Goal: Task Accomplishment & Management: Manage account settings

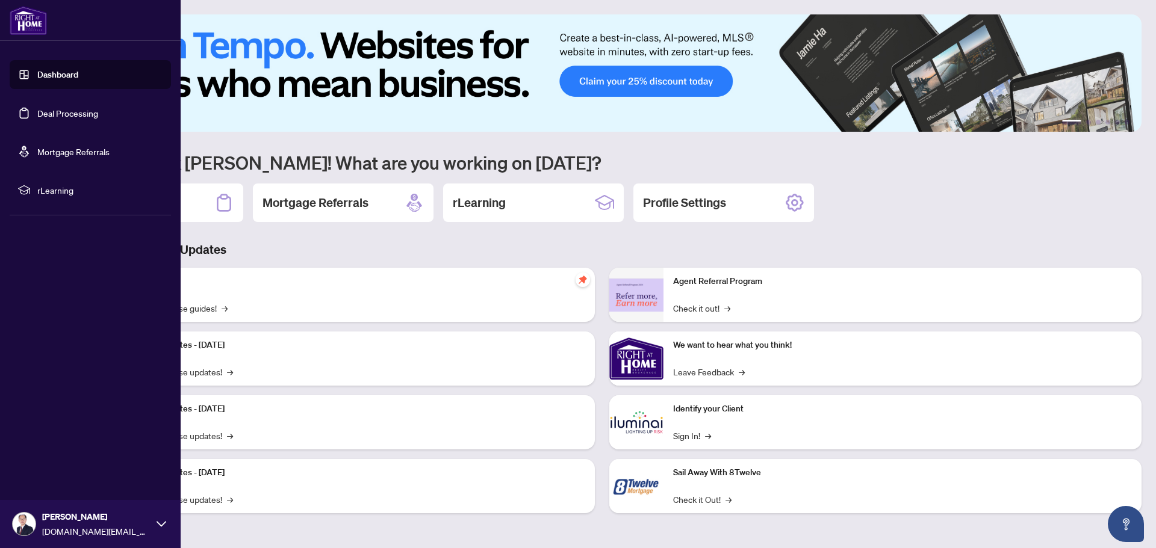
click at [59, 115] on link "Deal Processing" at bounding box center [67, 113] width 61 height 11
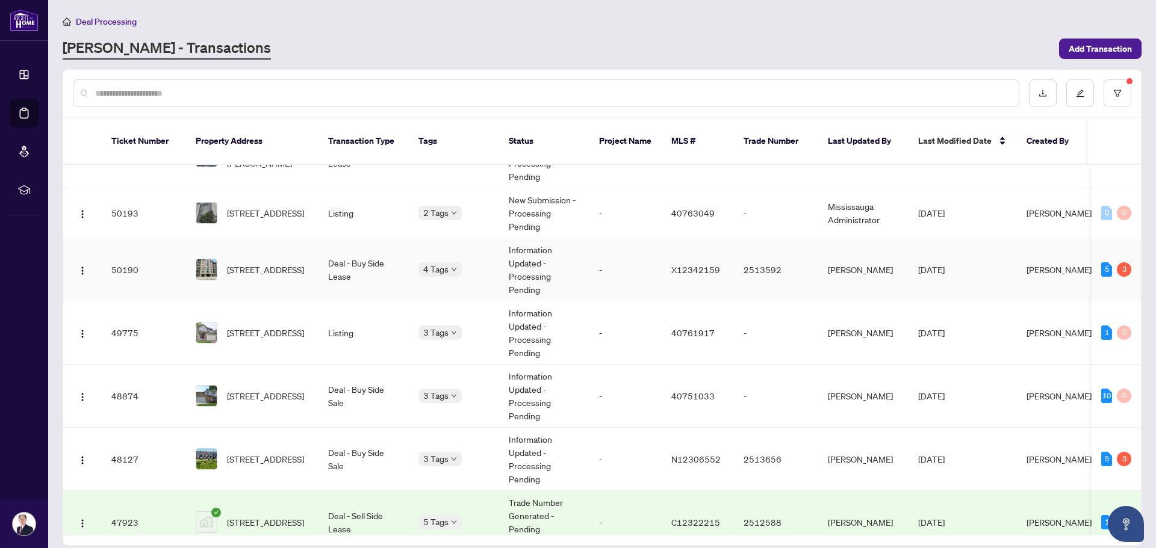
scroll to position [60, 0]
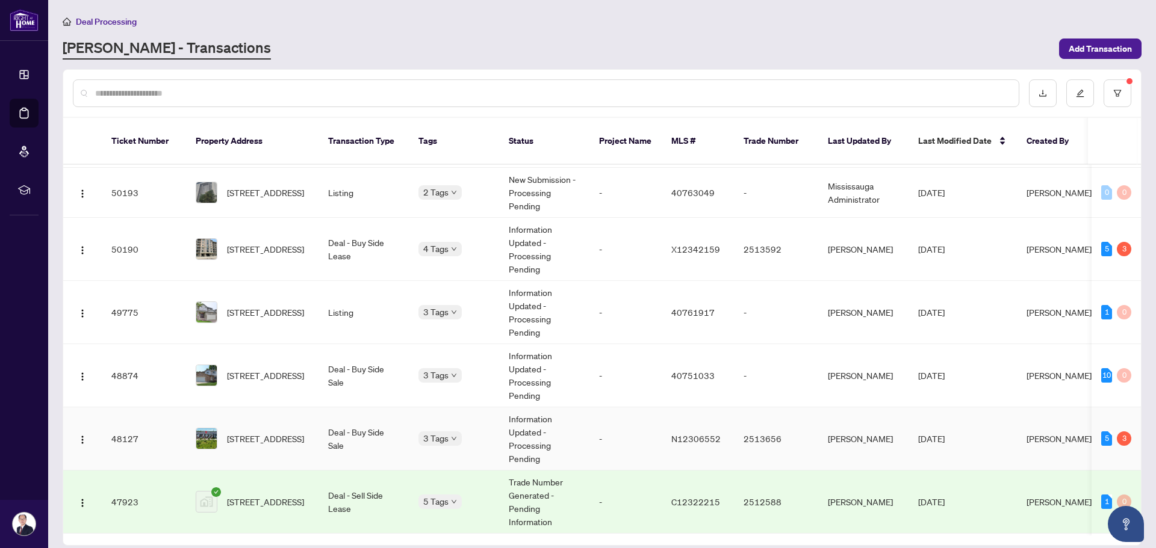
click at [393, 419] on td "Deal - Buy Side Sale" at bounding box center [363, 438] width 90 height 63
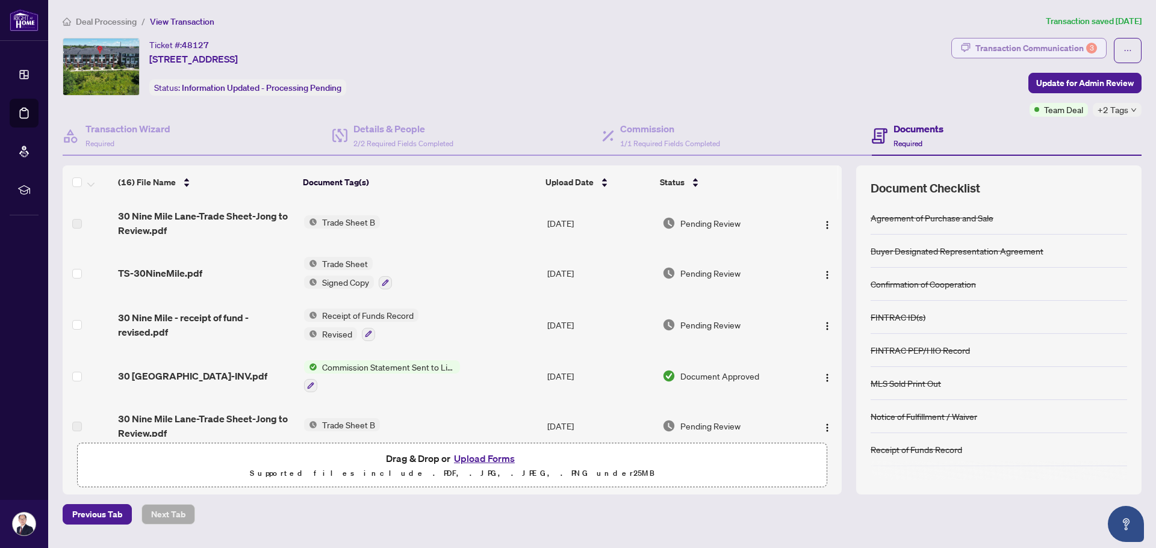
click at [1035, 51] on div "Transaction Communication 3" at bounding box center [1036, 48] width 122 height 19
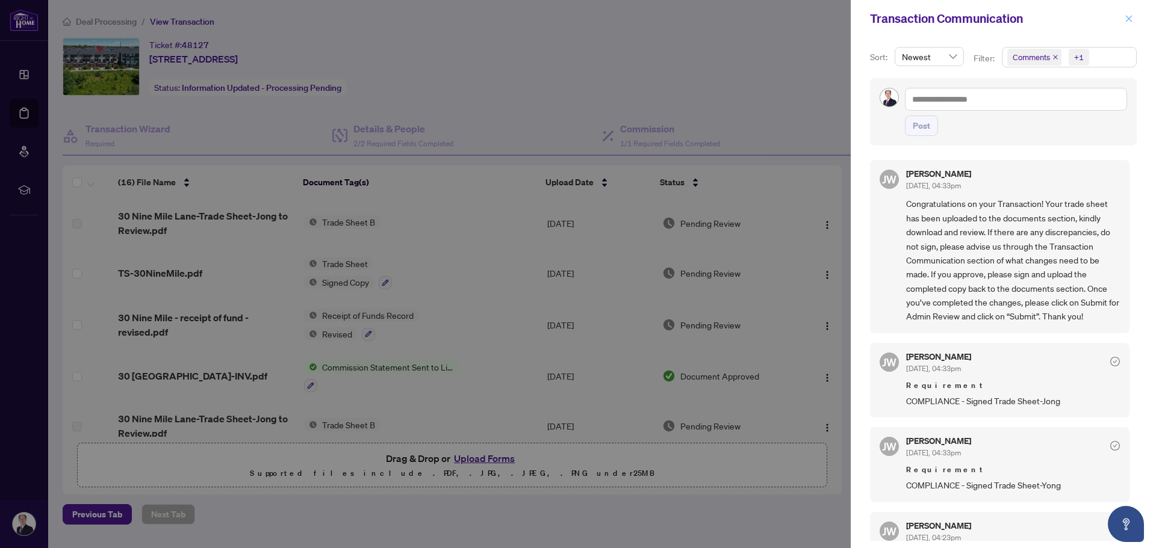
click at [1129, 21] on icon "close" at bounding box center [1128, 18] width 8 height 8
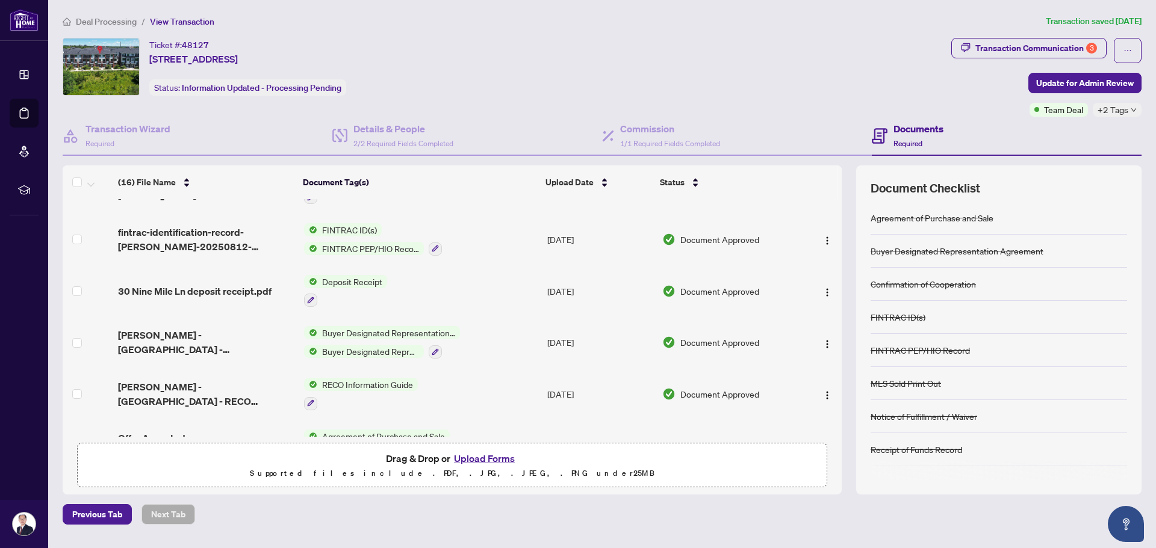
scroll to position [481, 0]
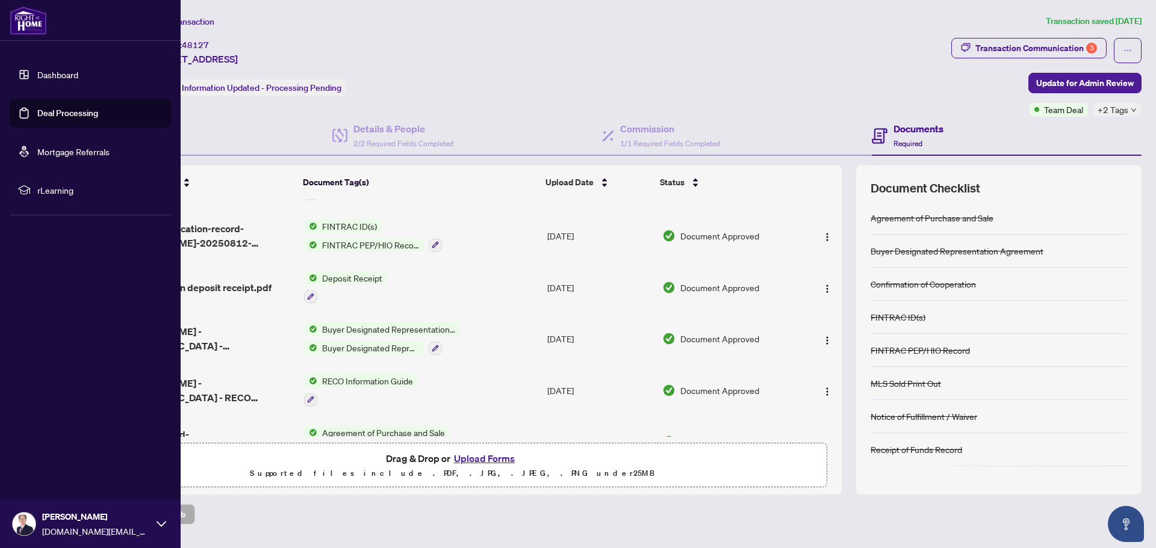
click at [52, 114] on link "Deal Processing" at bounding box center [67, 113] width 61 height 11
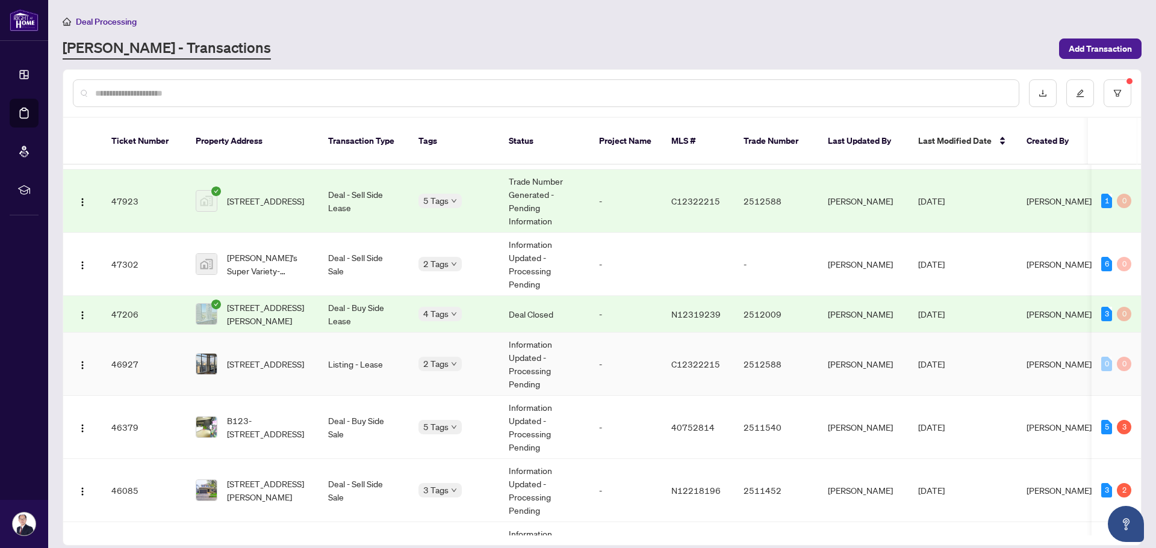
scroll to position [421, 0]
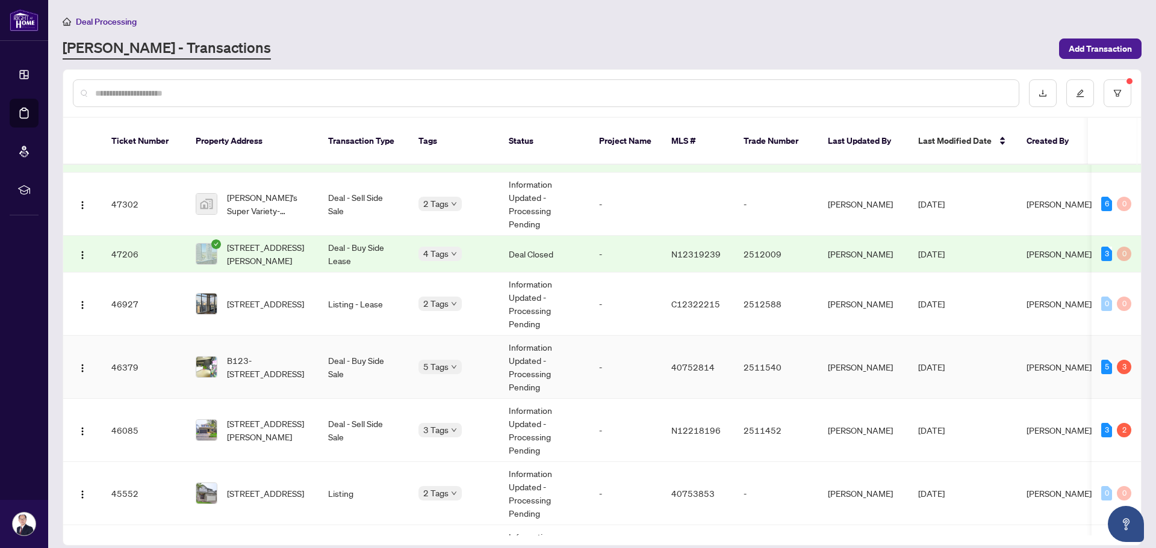
click at [371, 358] on td "Deal - Buy Side Sale" at bounding box center [363, 367] width 90 height 63
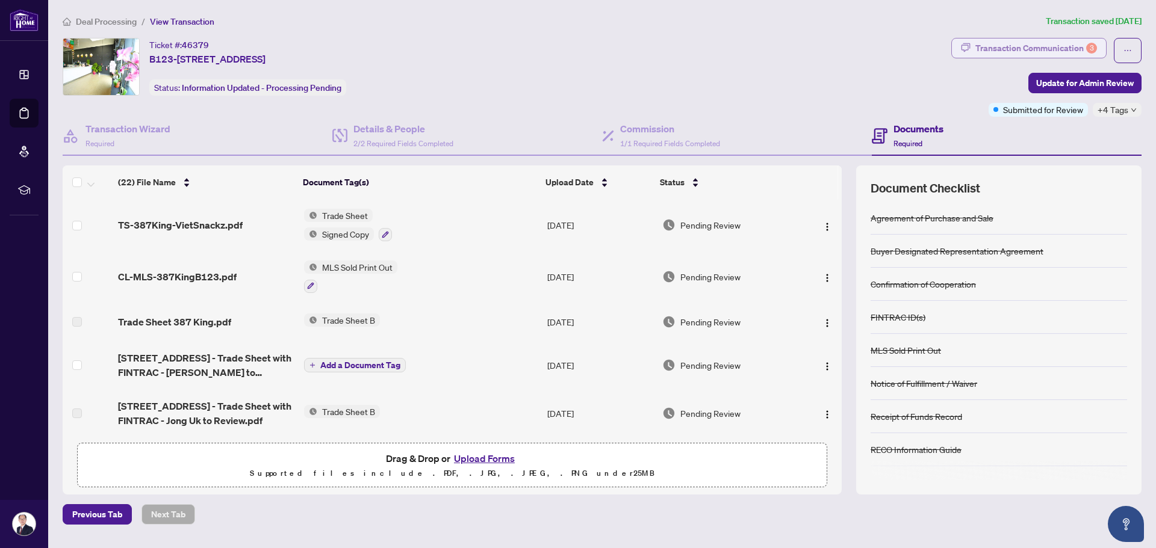
click at [994, 48] on div "Transaction Communication 3" at bounding box center [1036, 48] width 122 height 19
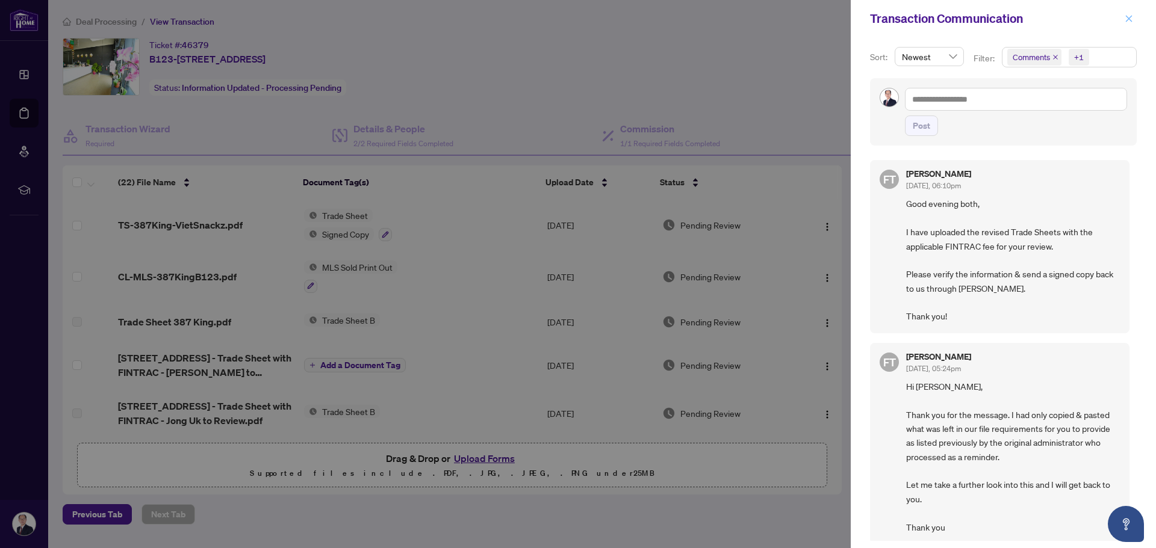
click at [1127, 20] on icon "close" at bounding box center [1128, 18] width 7 height 7
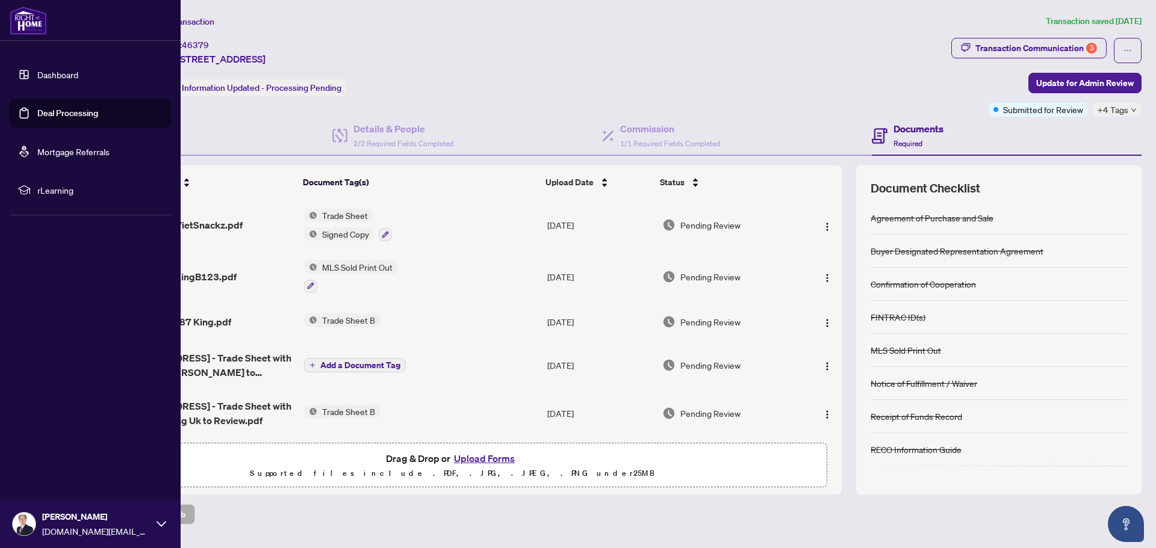
click at [73, 109] on link "Deal Processing" at bounding box center [67, 113] width 61 height 11
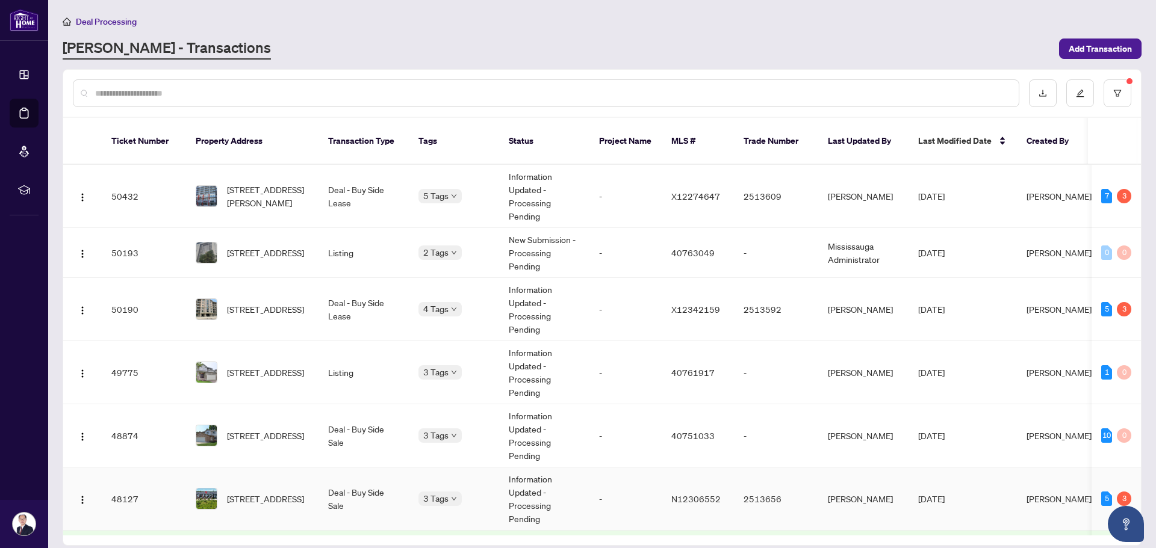
click at [498, 480] on td "3 Tags" at bounding box center [454, 499] width 90 height 63
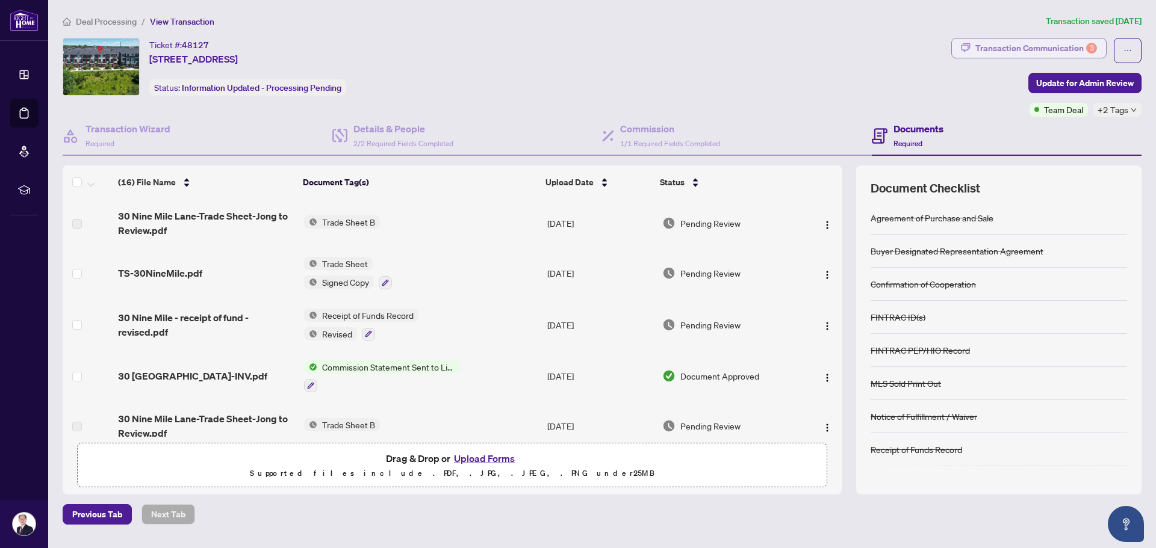
click at [1022, 48] on div "Transaction Communication 3" at bounding box center [1036, 48] width 122 height 19
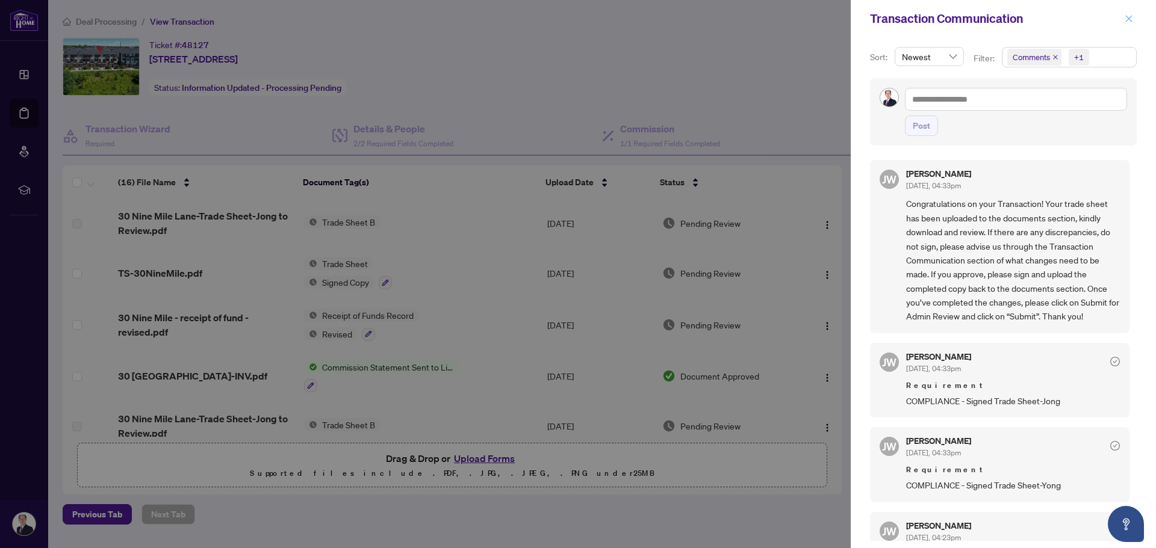
click at [1129, 20] on icon "close" at bounding box center [1128, 18] width 8 height 8
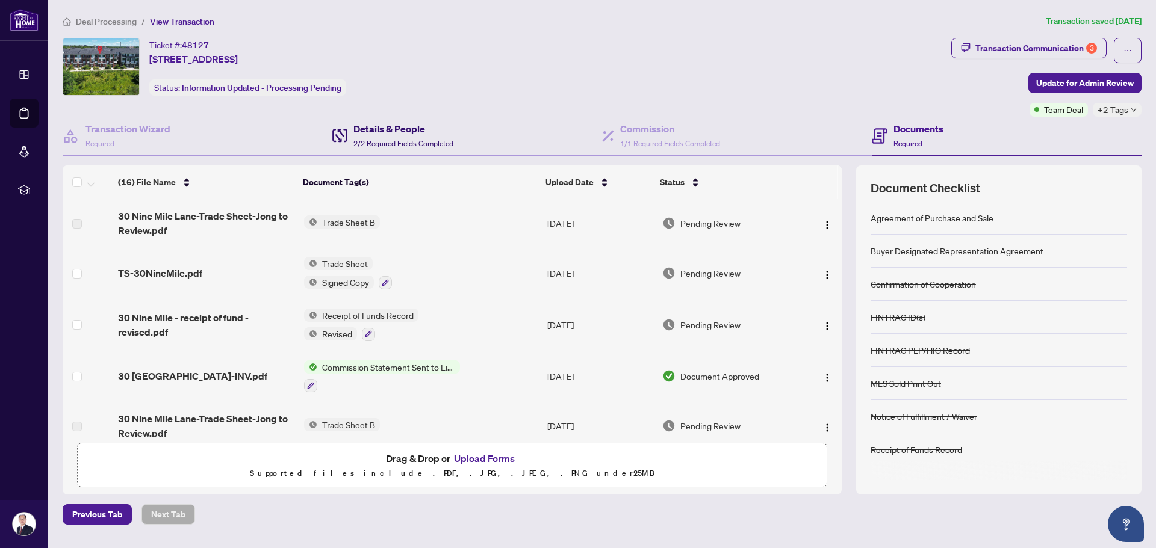
click at [386, 139] on span "2/2 Required Fields Completed" at bounding box center [403, 143] width 100 height 9
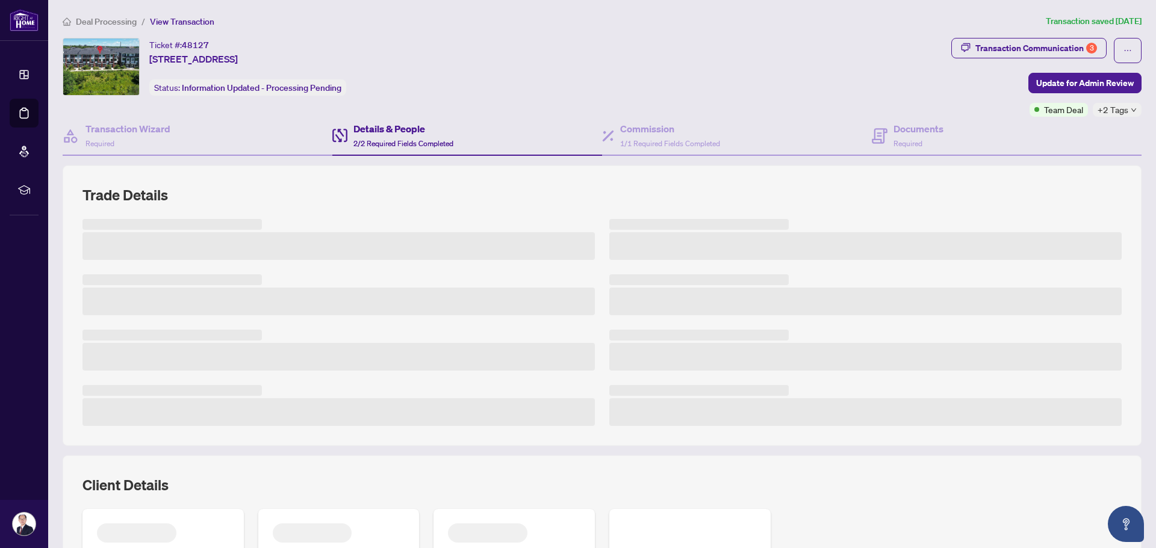
click at [386, 139] on span "2/2 Required Fields Completed" at bounding box center [403, 143] width 100 height 9
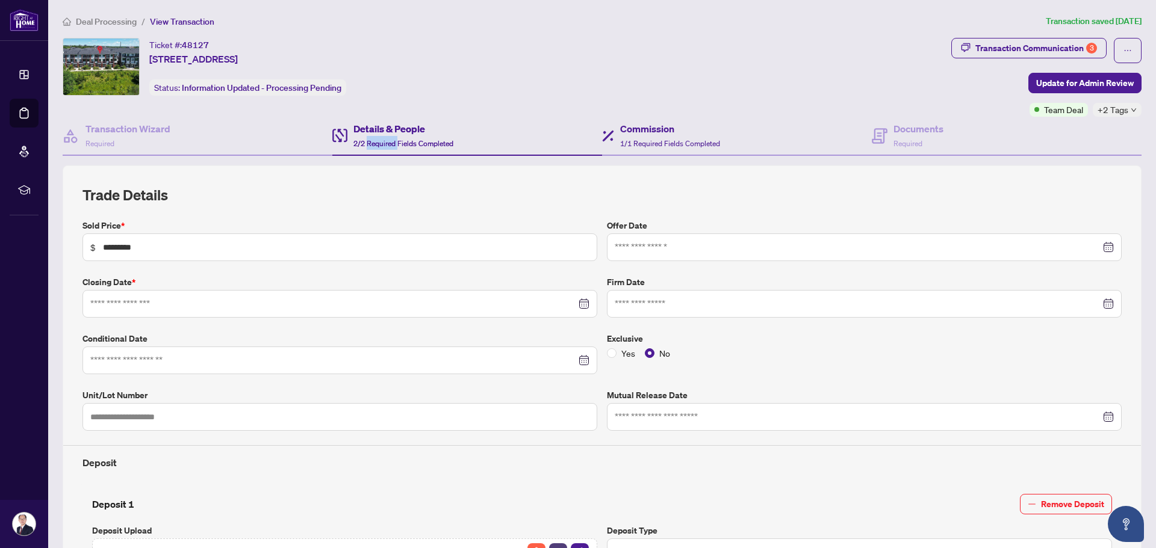
type input "**********"
click at [669, 142] on span "1/1 Required Fields Completed" at bounding box center [670, 143] width 100 height 9
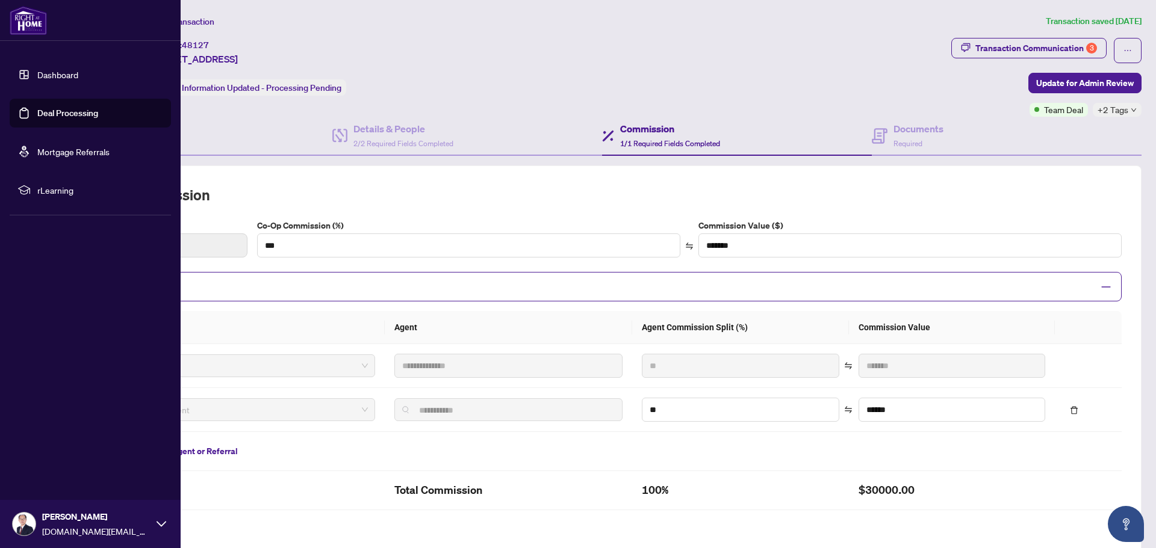
click at [58, 110] on link "Deal Processing" at bounding box center [67, 113] width 61 height 11
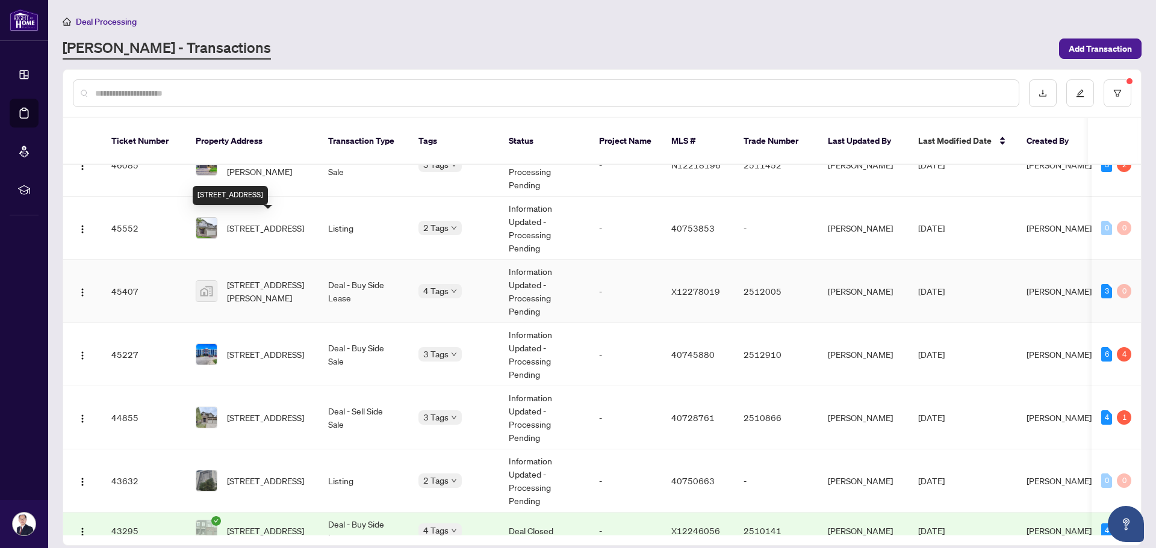
scroll to position [722, 0]
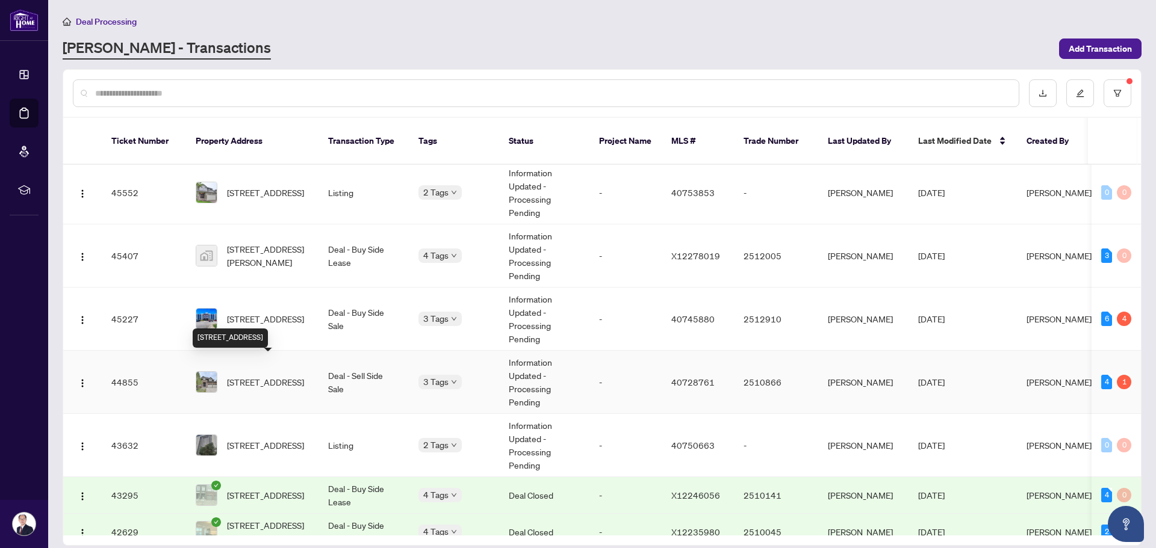
click at [278, 376] on span "[STREET_ADDRESS]" at bounding box center [265, 382] width 77 height 13
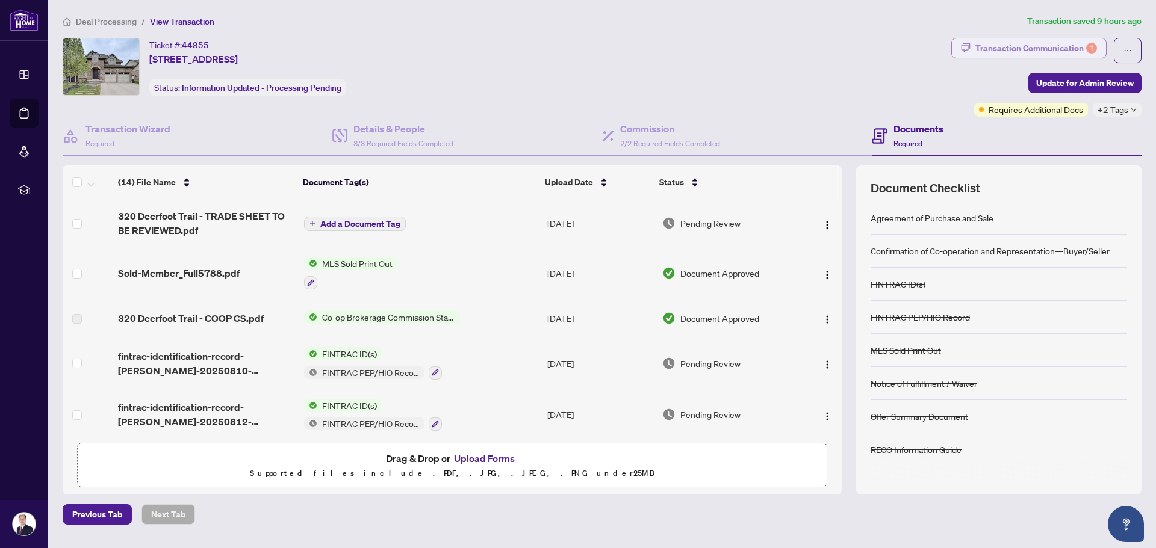
click at [1009, 50] on div "Transaction Communication 1" at bounding box center [1036, 48] width 122 height 19
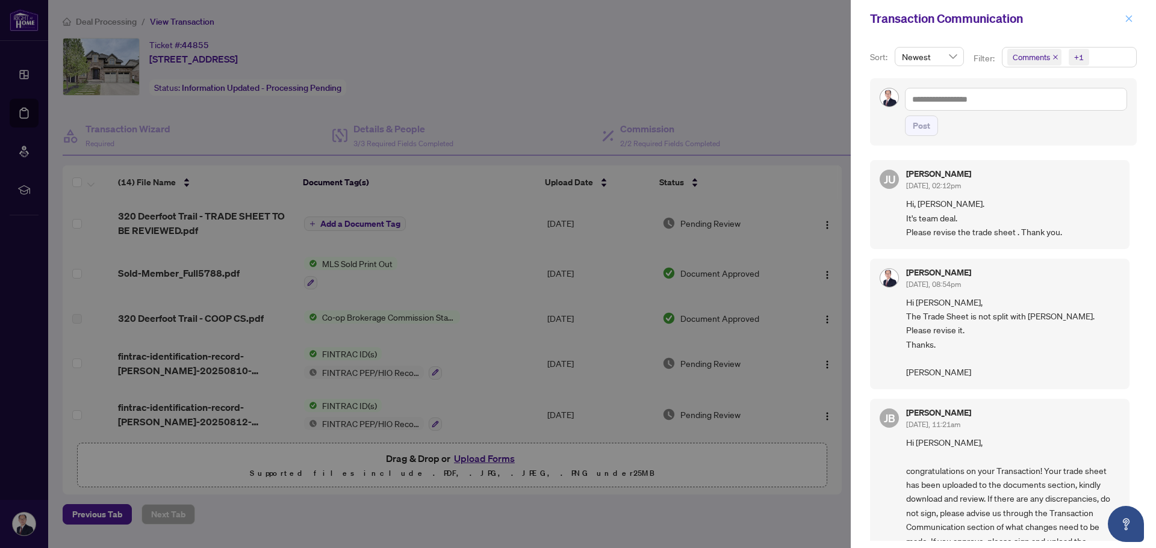
click at [1127, 23] on span "button" at bounding box center [1128, 18] width 8 height 19
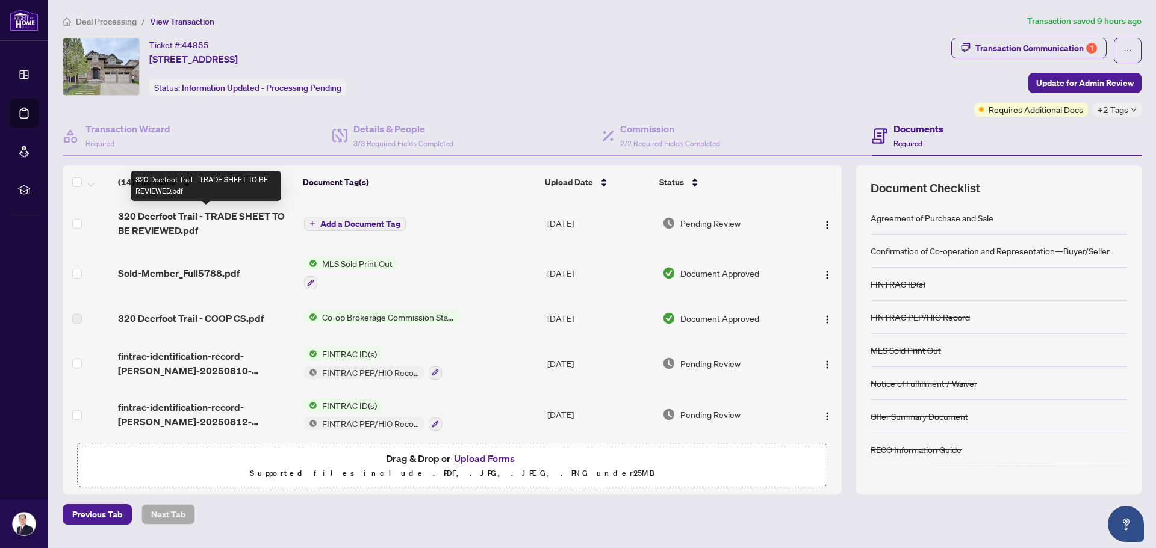
click at [188, 218] on span "320 Deerfoot Trail - TRADE SHEET TO BE REVIEWED.pdf" at bounding box center [206, 223] width 176 height 29
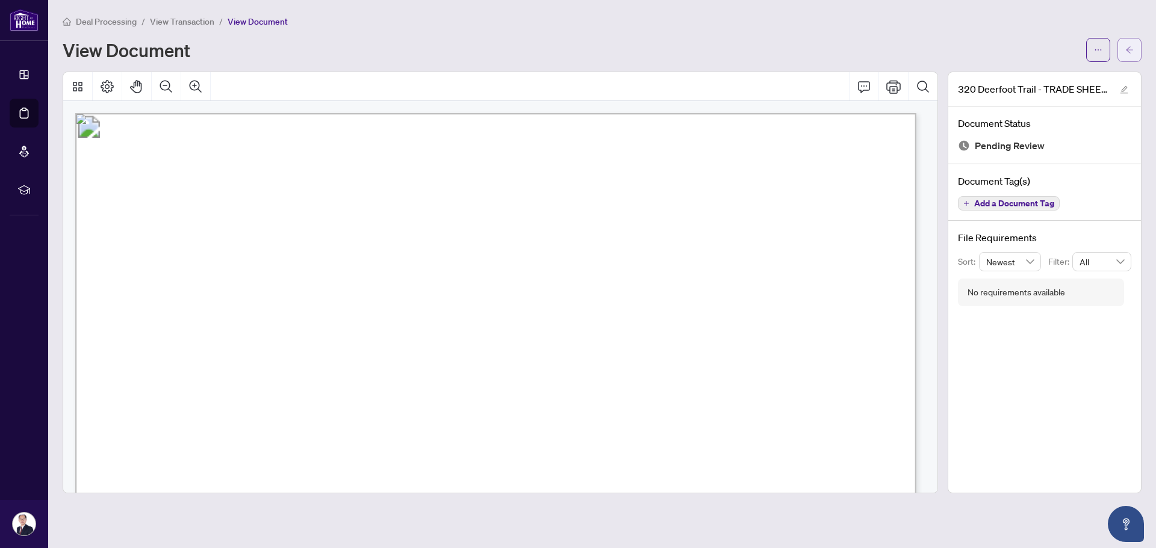
click at [1121, 54] on button "button" at bounding box center [1129, 50] width 24 height 24
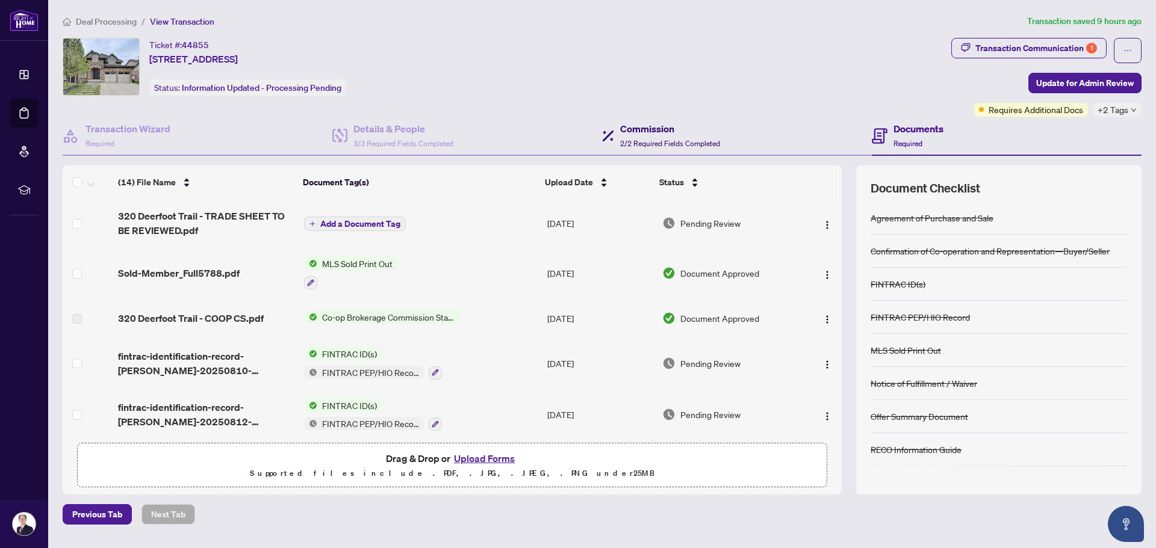
click at [626, 131] on h4 "Commission" at bounding box center [670, 129] width 100 height 14
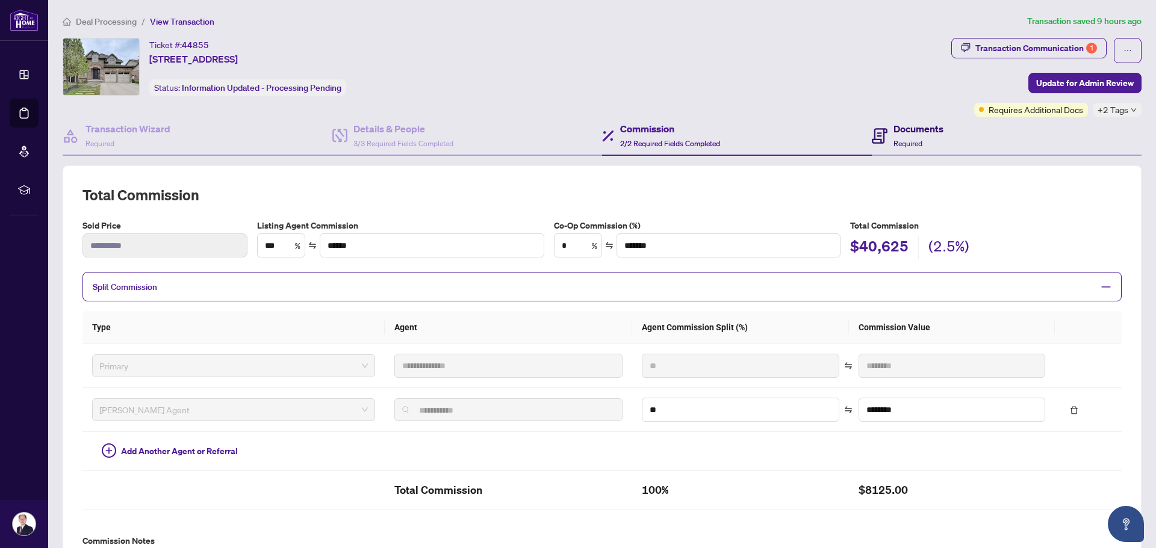
click at [882, 137] on div "Documents Required" at bounding box center [908, 136] width 72 height 28
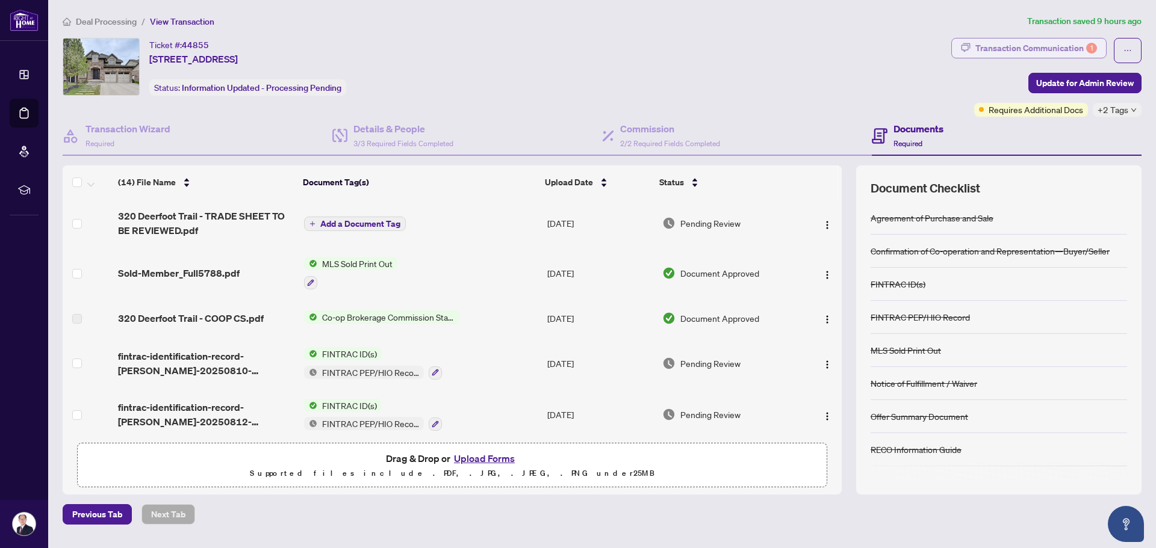
click at [1017, 41] on div "Transaction Communication 1" at bounding box center [1036, 48] width 122 height 19
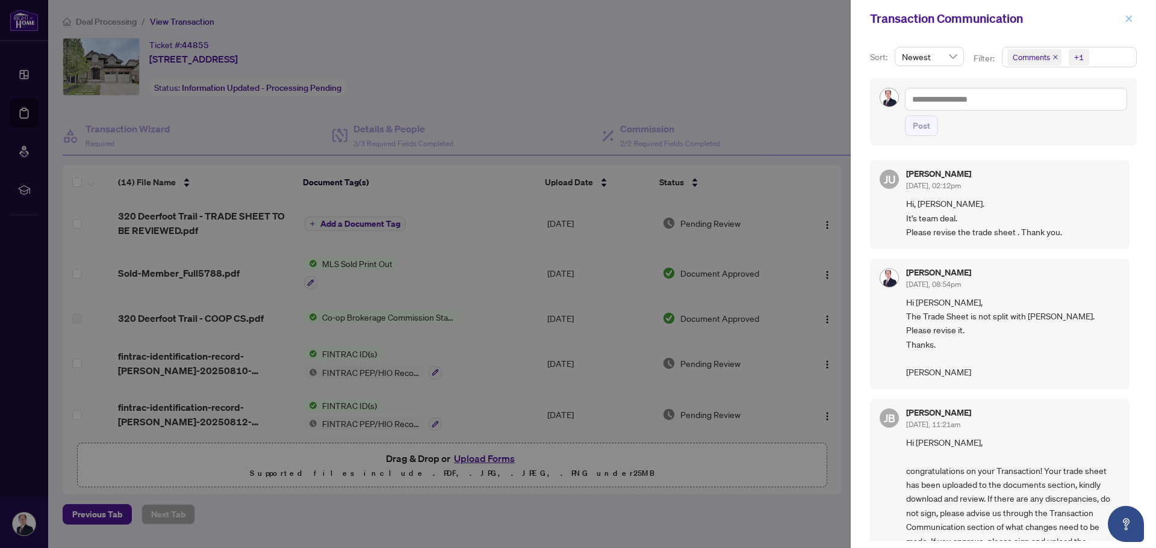
click at [1128, 19] on icon "close" at bounding box center [1128, 18] width 7 height 7
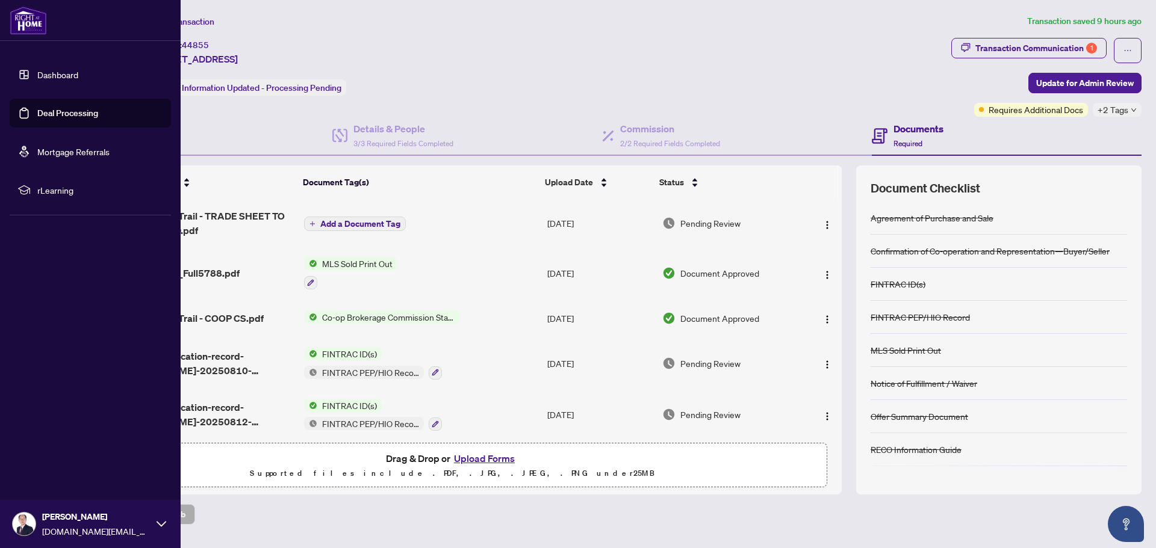
click at [42, 110] on link "Deal Processing" at bounding box center [67, 113] width 61 height 11
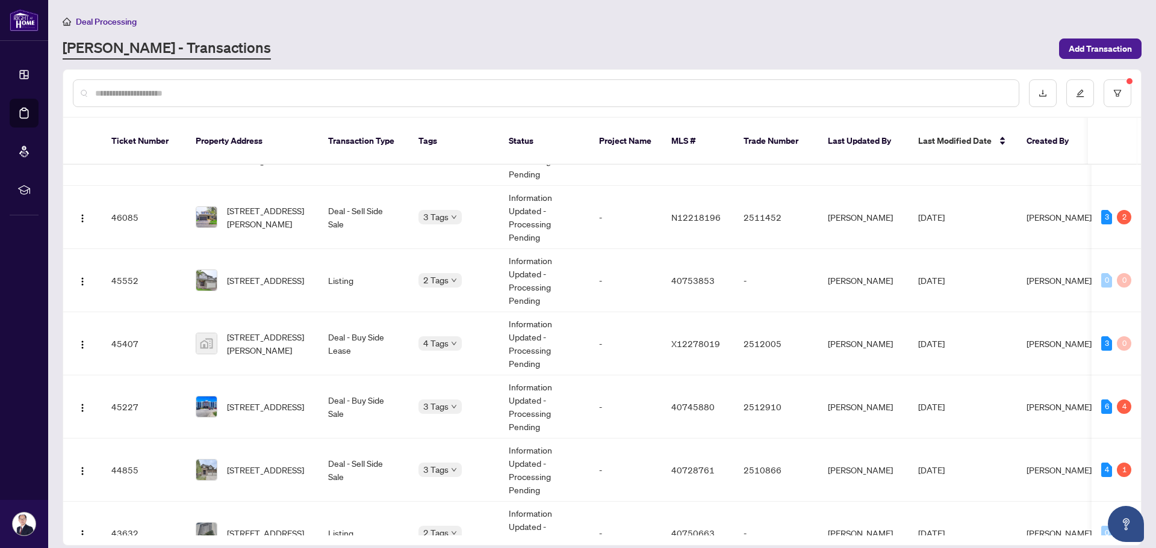
scroll to position [574, 0]
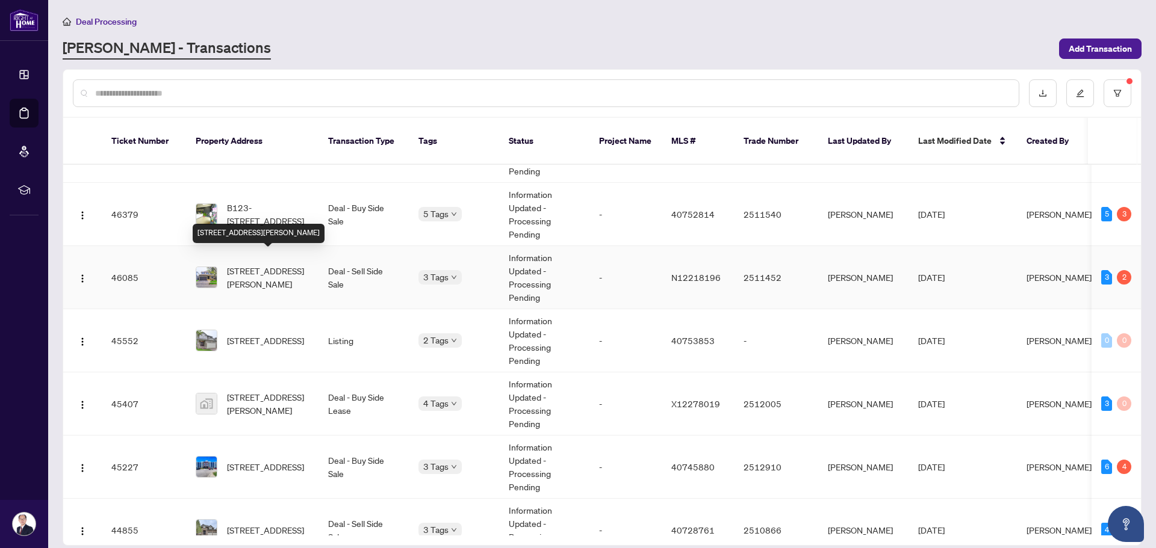
click at [279, 267] on span "[STREET_ADDRESS][PERSON_NAME]" at bounding box center [268, 277] width 82 height 26
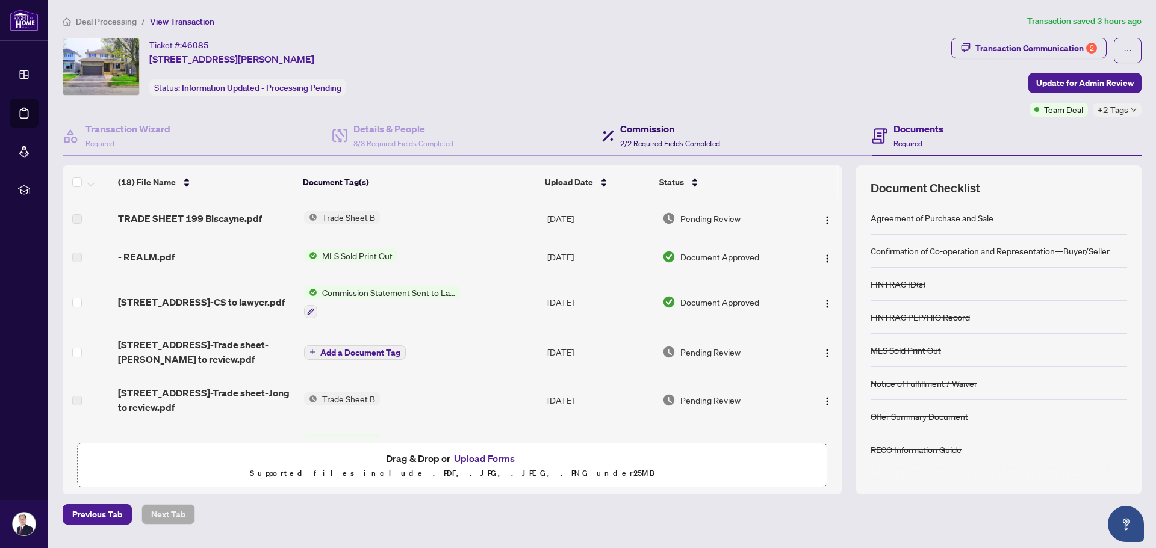
click at [654, 132] on h4 "Commission" at bounding box center [670, 129] width 100 height 14
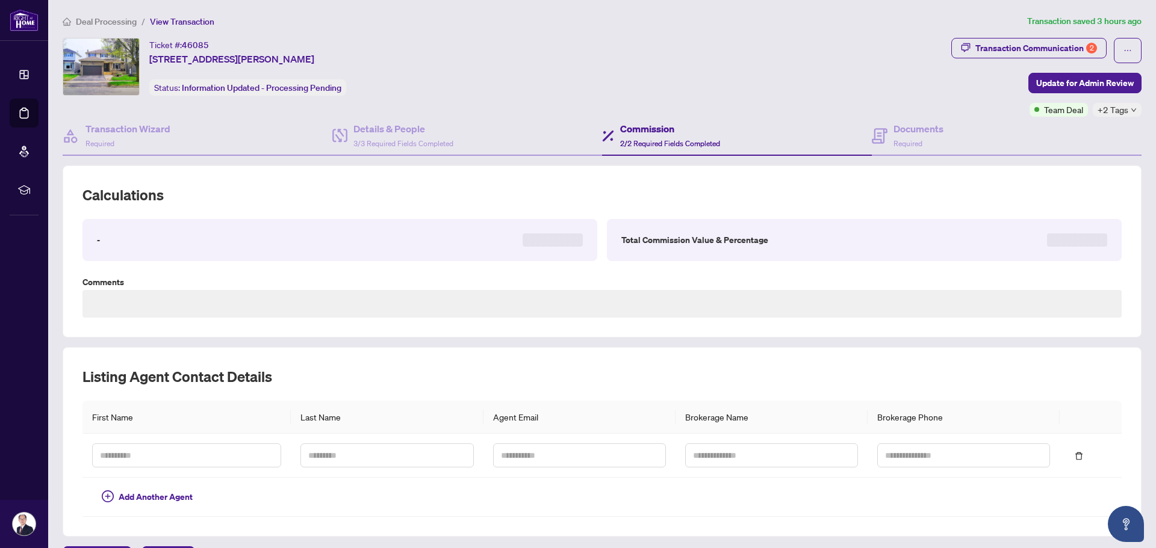
type textarea "**********"
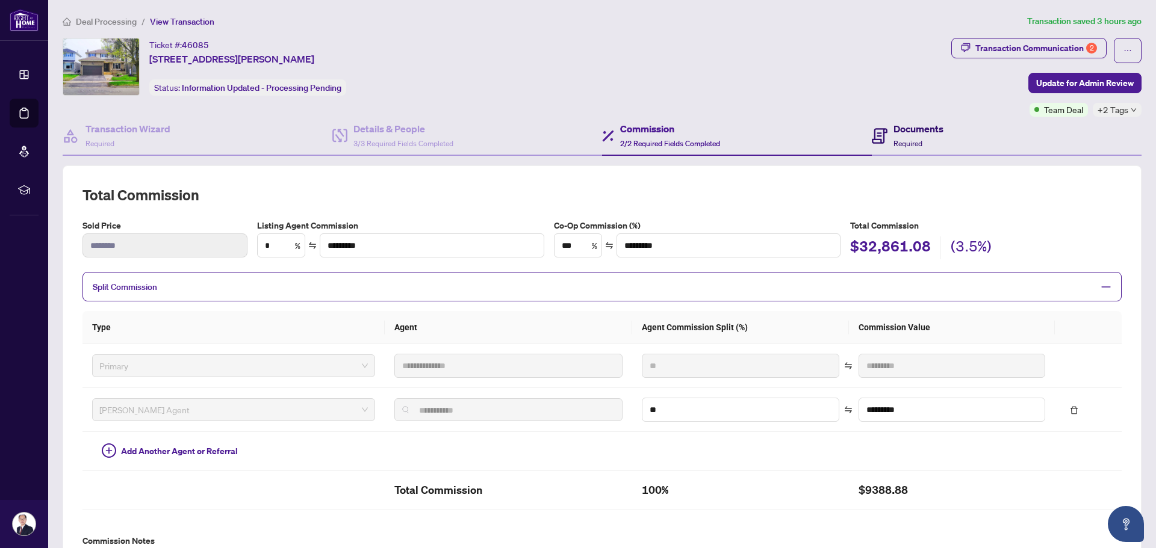
click at [900, 126] on h4 "Documents" at bounding box center [918, 129] width 50 height 14
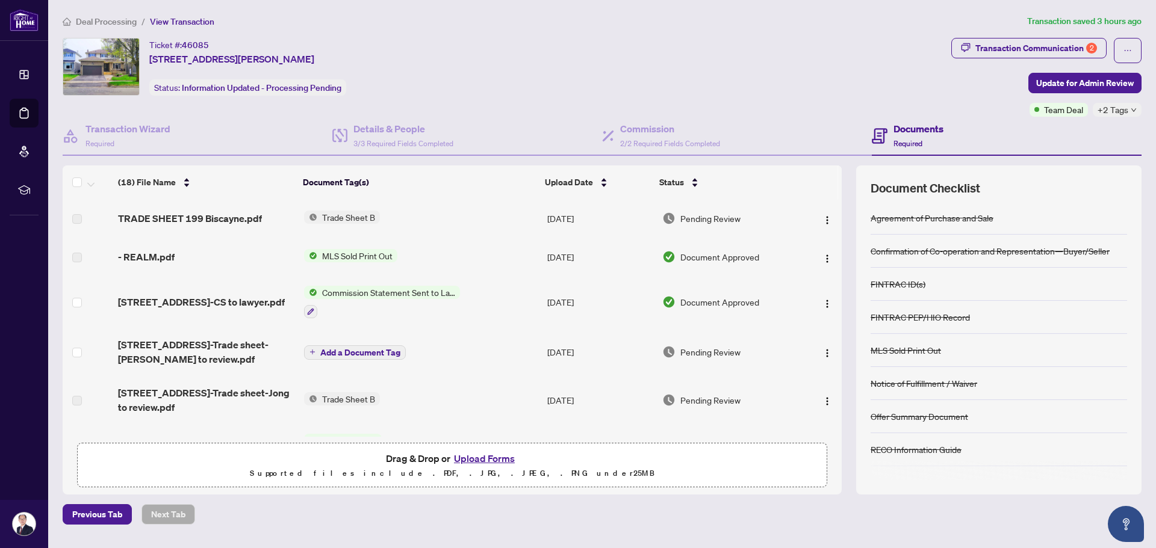
click at [365, 216] on span "Trade Sheet B" at bounding box center [348, 217] width 63 height 13
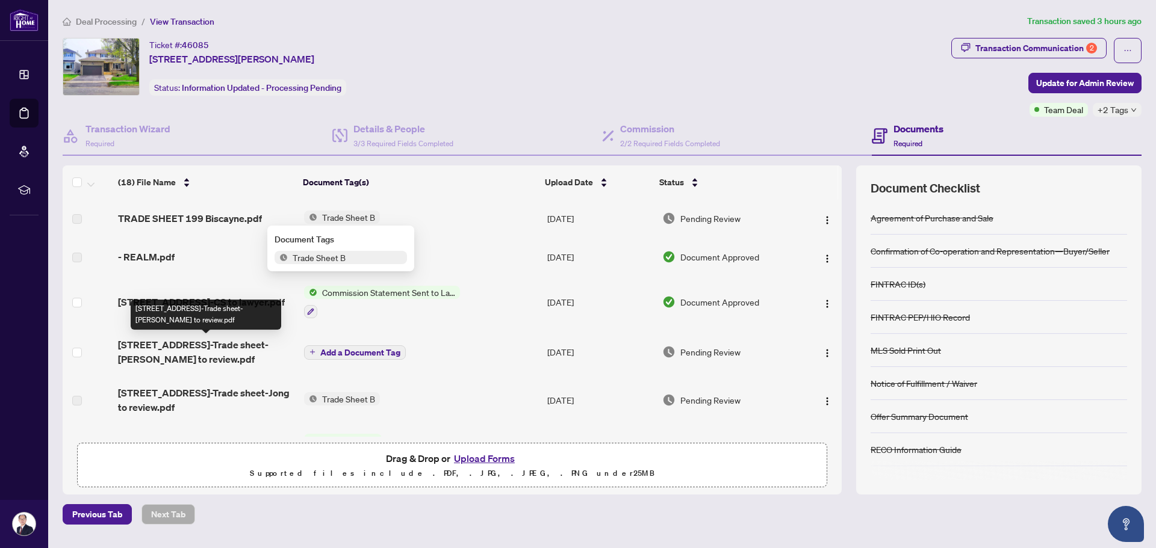
click at [234, 344] on span "[STREET_ADDRESS]-Trade sheet-[PERSON_NAME] to review.pdf" at bounding box center [206, 352] width 176 height 29
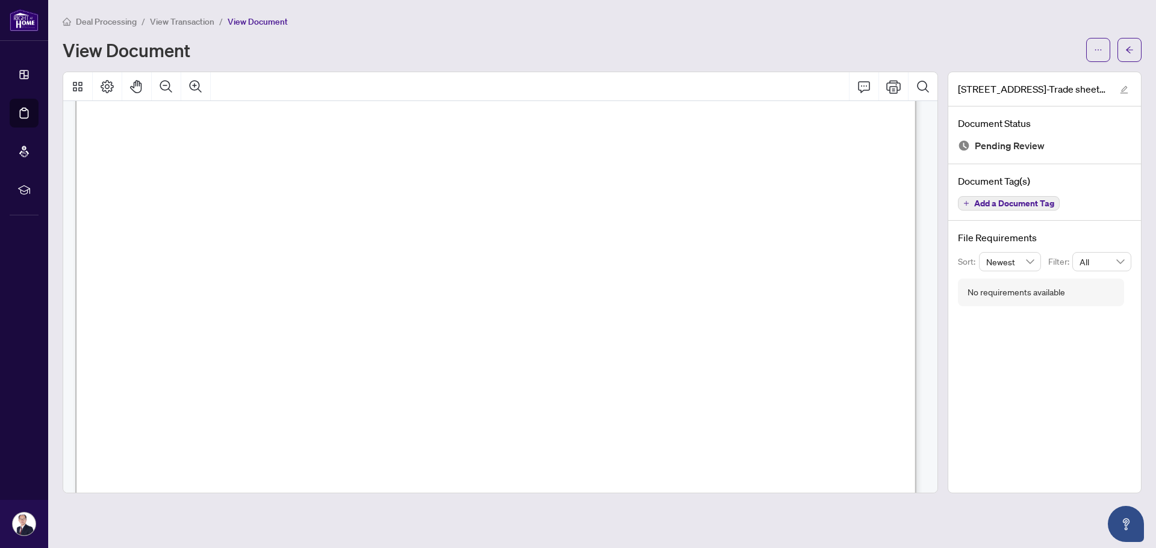
scroll to position [421, 0]
click at [1096, 49] on icon "ellipsis" at bounding box center [1098, 50] width 8 height 8
click at [1056, 76] on span "Download" at bounding box center [1054, 75] width 91 height 13
click at [1133, 51] on button "button" at bounding box center [1129, 50] width 24 height 24
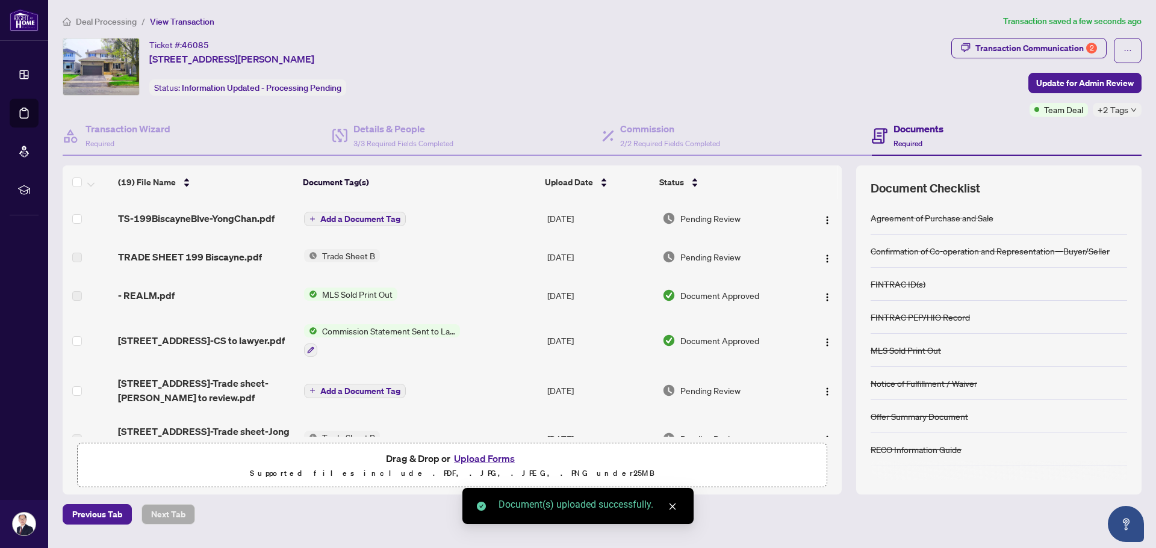
click at [338, 217] on span "Add a Document Tag" at bounding box center [360, 219] width 80 height 8
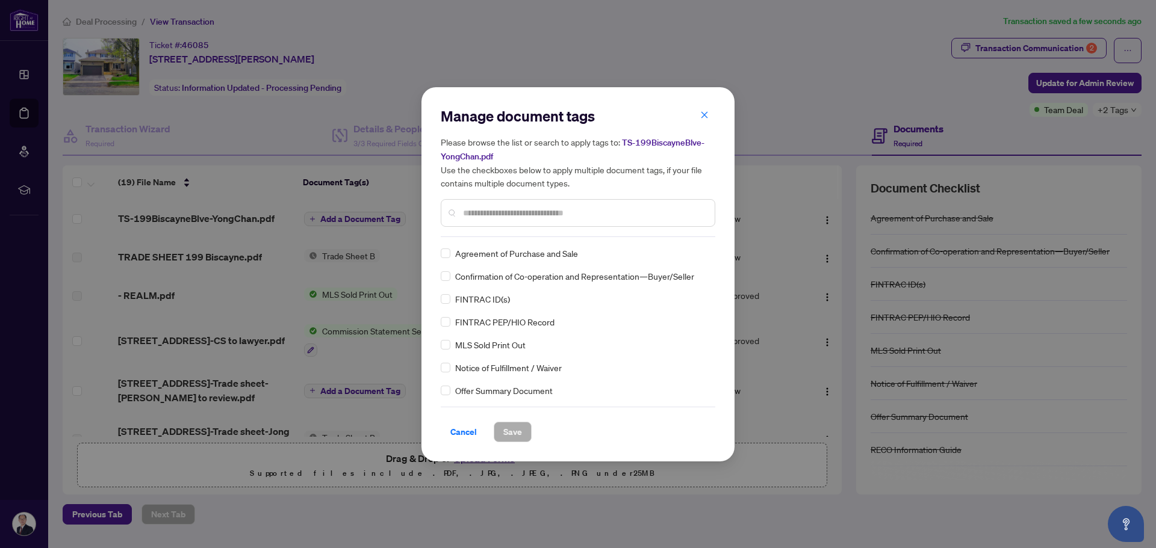
click at [475, 218] on input "text" at bounding box center [584, 212] width 242 height 13
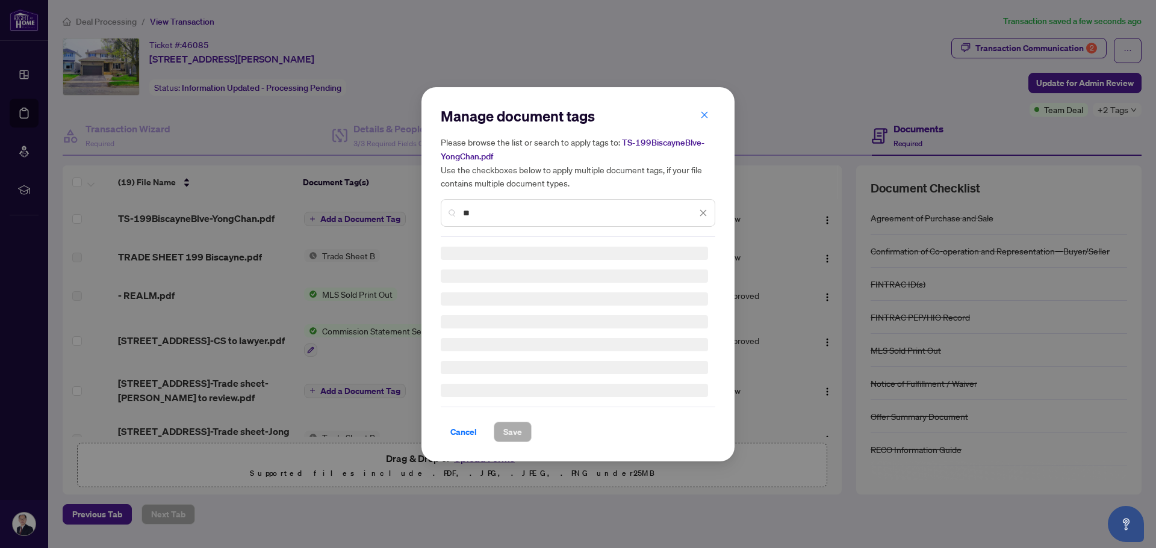
type input "*"
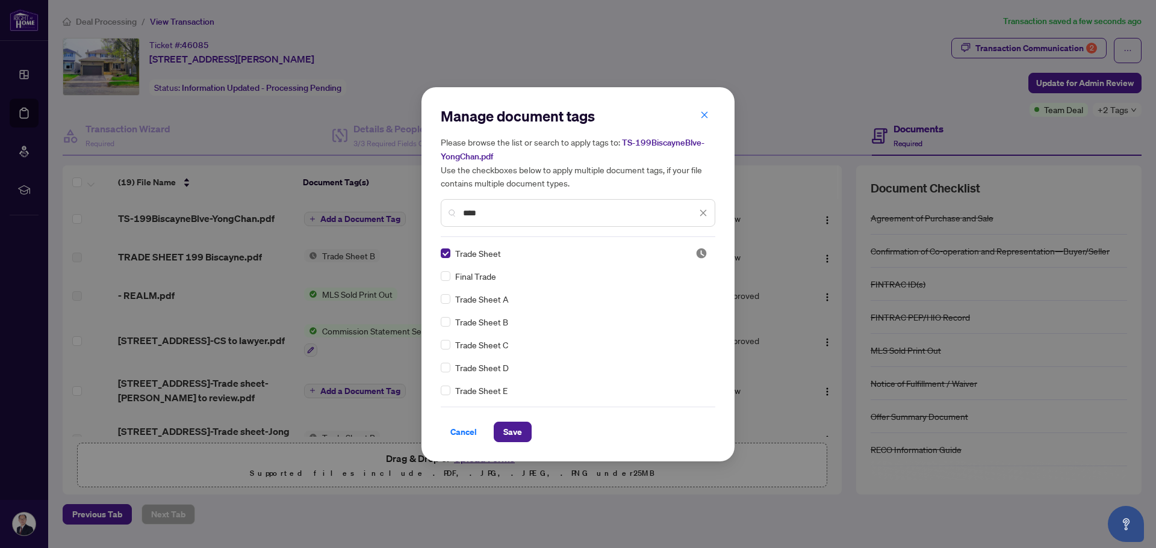
drag, startPoint x: 492, startPoint y: 214, endPoint x: 439, endPoint y: 214, distance: 53.6
click at [439, 214] on div "Manage document tags Please browse the list or search to apply tags to: TS-199B…" at bounding box center [577, 274] width 313 height 374
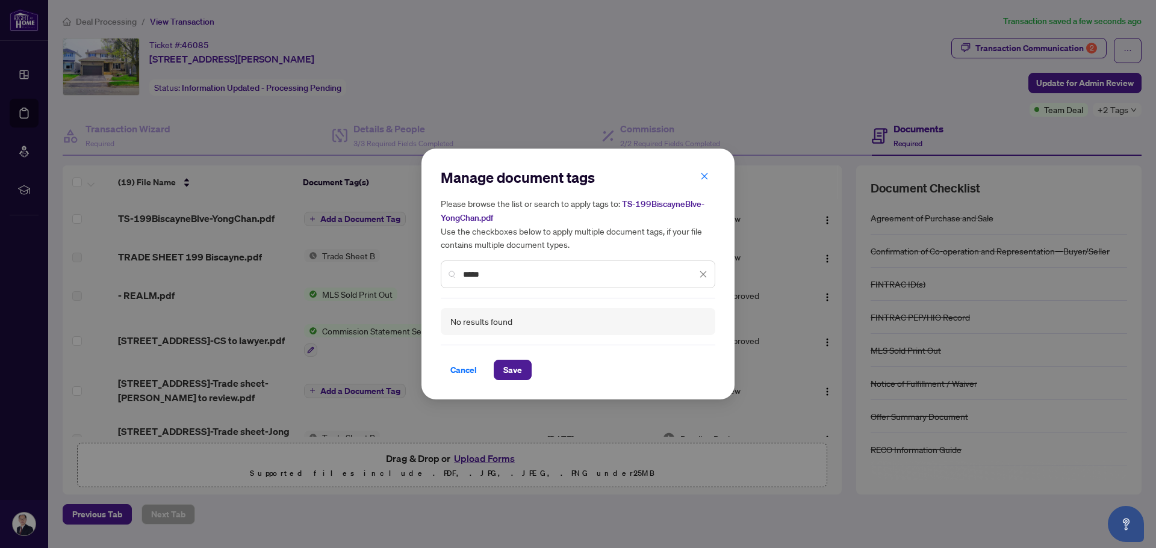
drag, startPoint x: 519, startPoint y: 273, endPoint x: 429, endPoint y: 280, distance: 90.5
click at [429, 280] on div "Manage document tags Please browse the list or search to apply tags to: TS-199B…" at bounding box center [577, 275] width 313 height 252
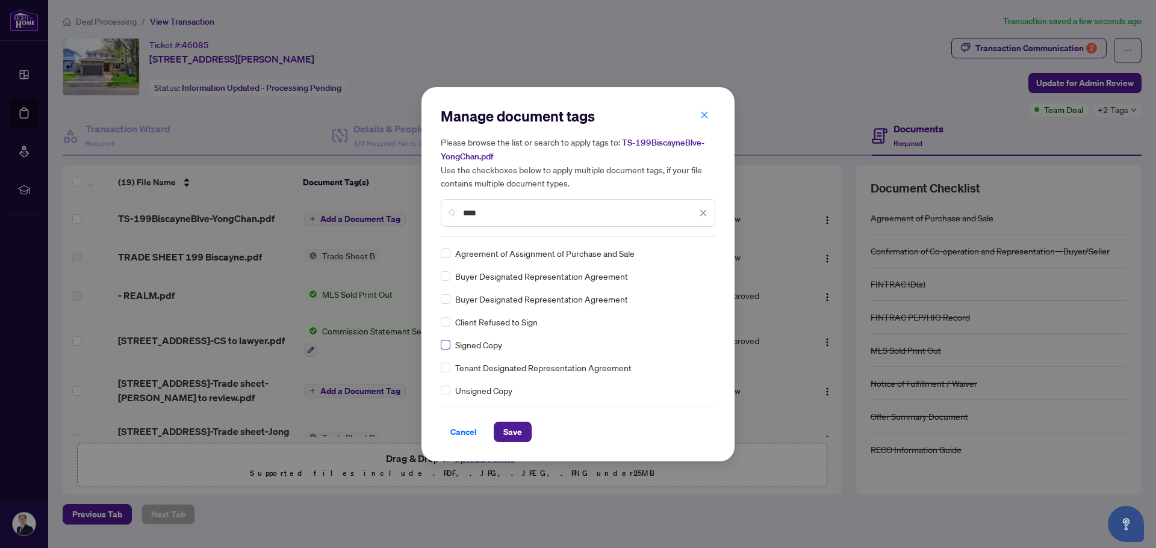
type input "****"
click at [509, 432] on span "Save" at bounding box center [512, 432] width 19 height 19
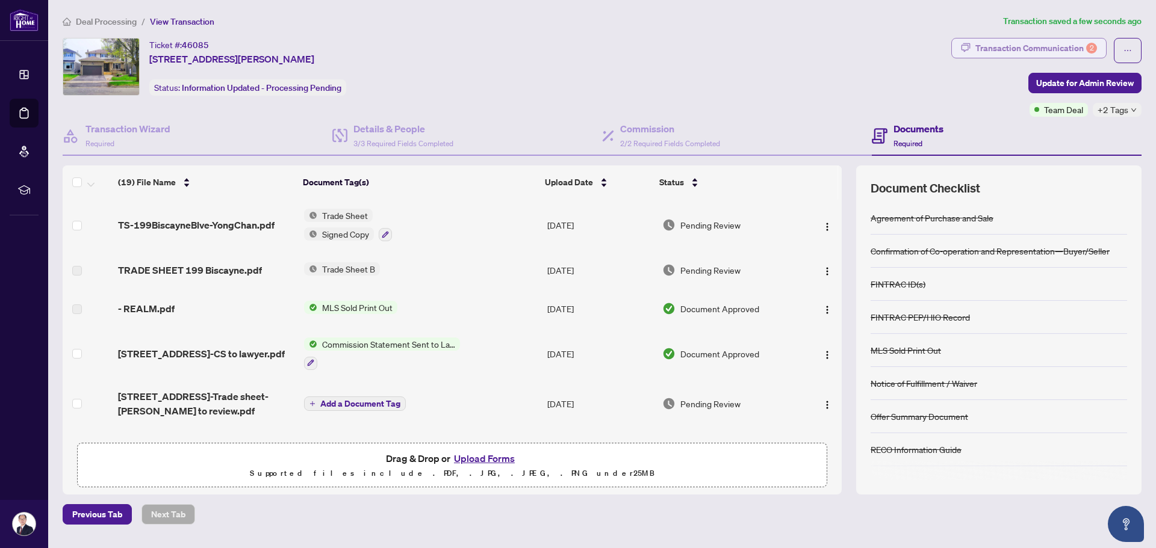
click at [1041, 51] on div "Transaction Communication 2" at bounding box center [1036, 48] width 122 height 19
type textarea "**********"
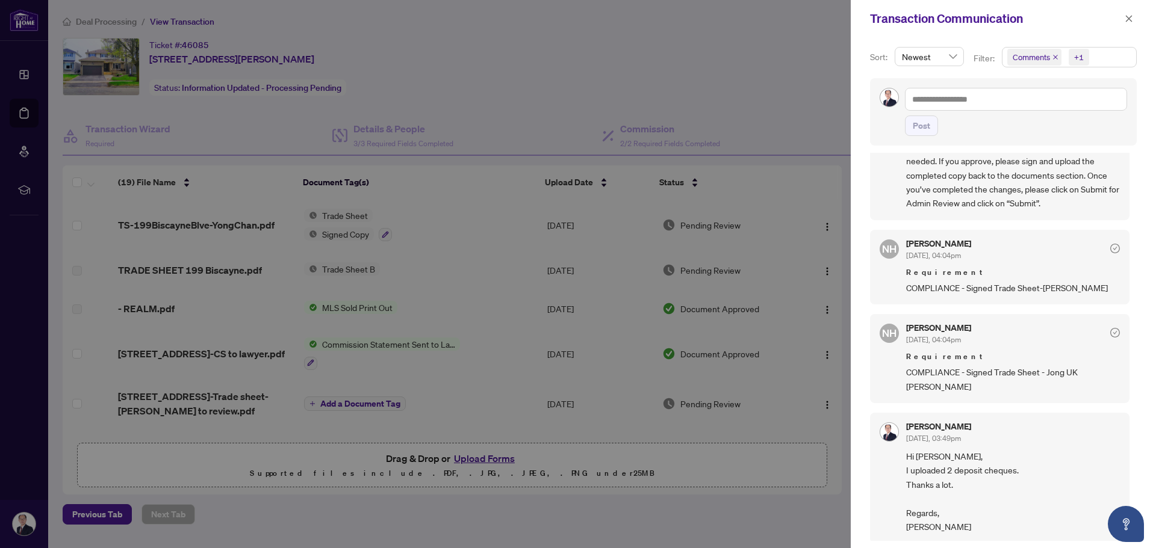
scroll to position [120, 0]
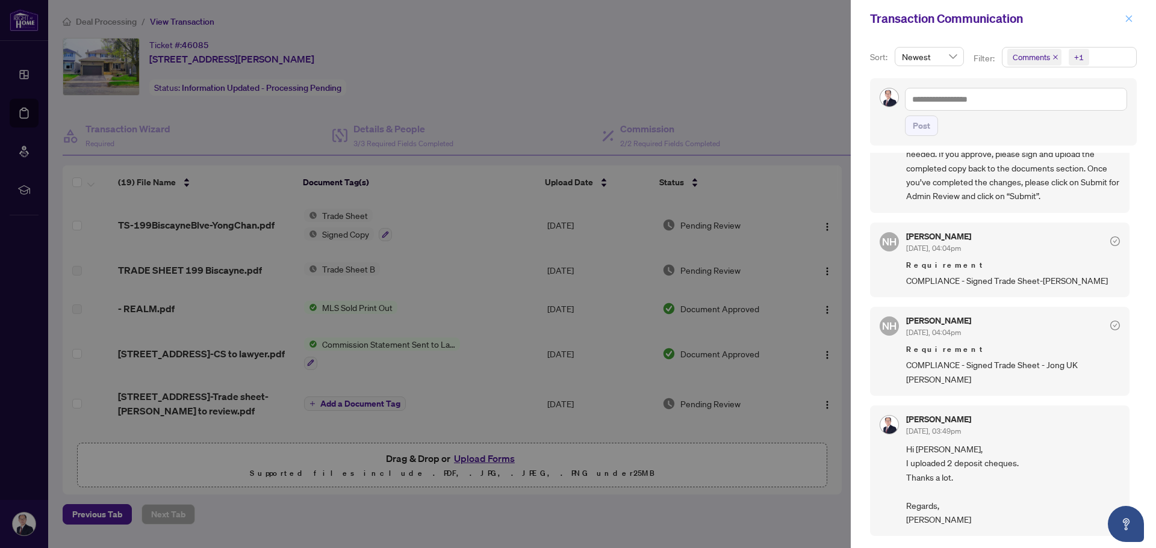
click at [1128, 21] on icon "close" at bounding box center [1128, 18] width 8 height 8
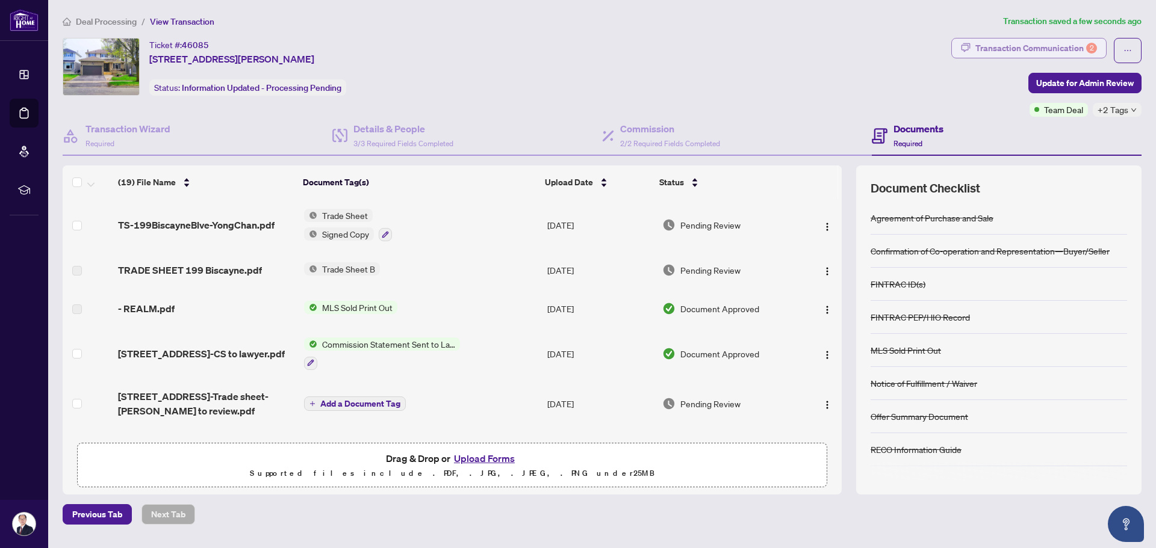
click at [1030, 46] on div "Transaction Communication 2" at bounding box center [1036, 48] width 122 height 19
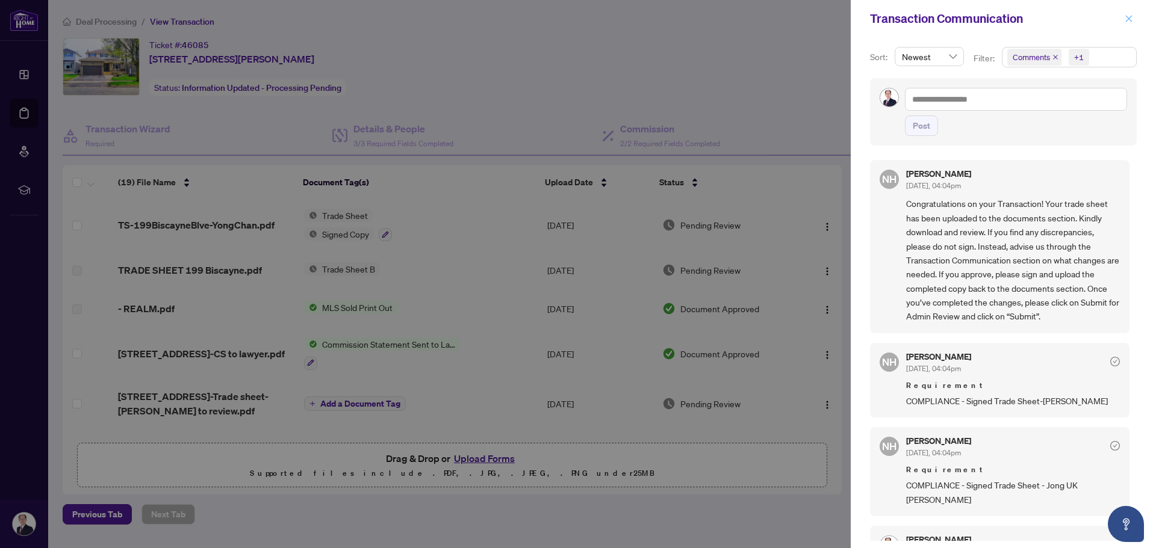
click at [1128, 19] on icon "close" at bounding box center [1128, 18] width 7 height 7
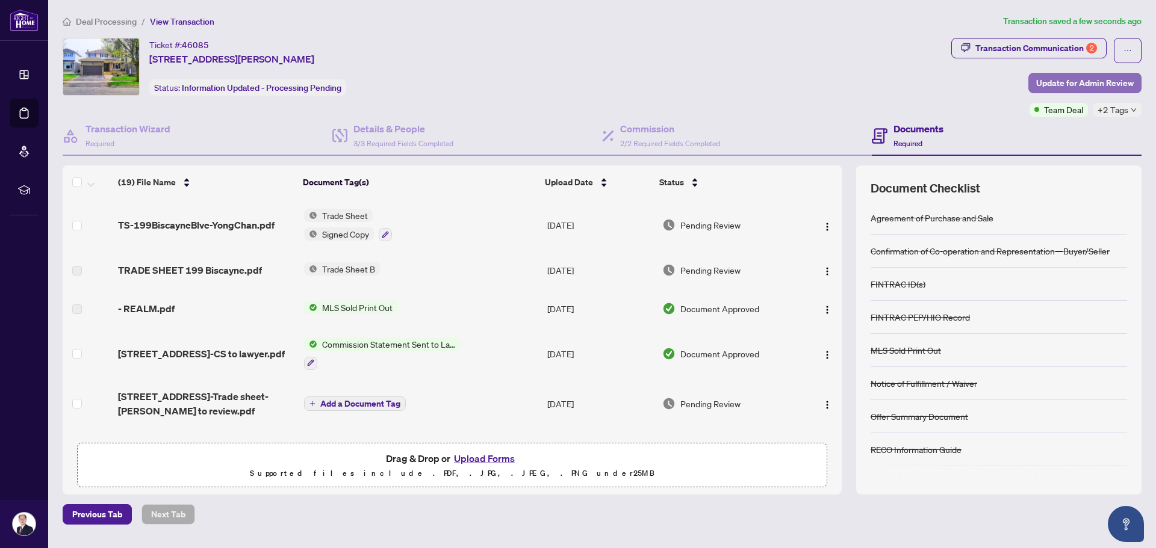
click at [1088, 81] on span "Update for Admin Review" at bounding box center [1085, 82] width 98 height 19
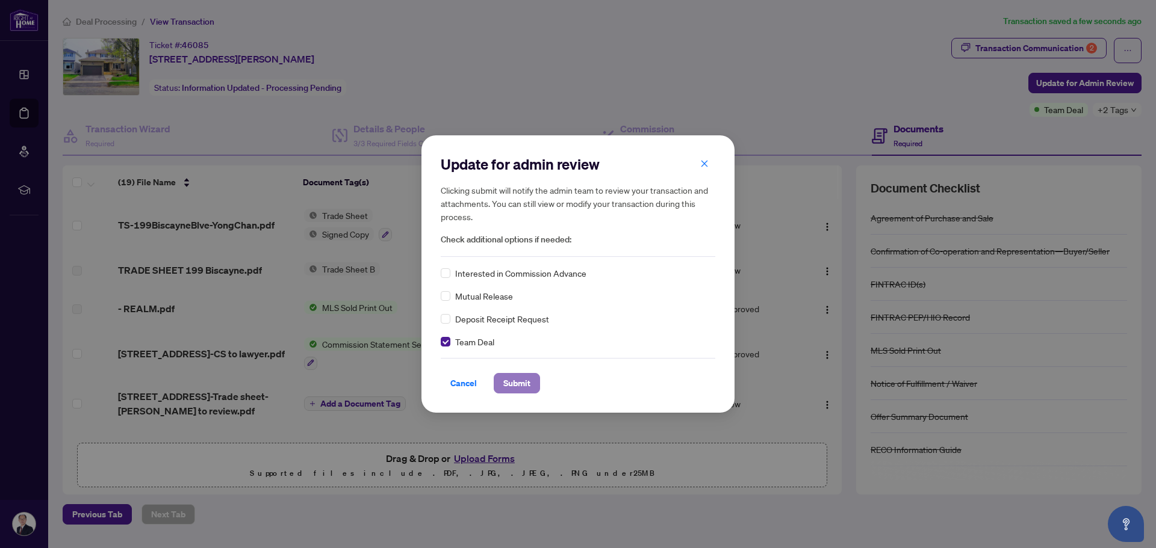
click at [528, 383] on span "Submit" at bounding box center [516, 383] width 27 height 19
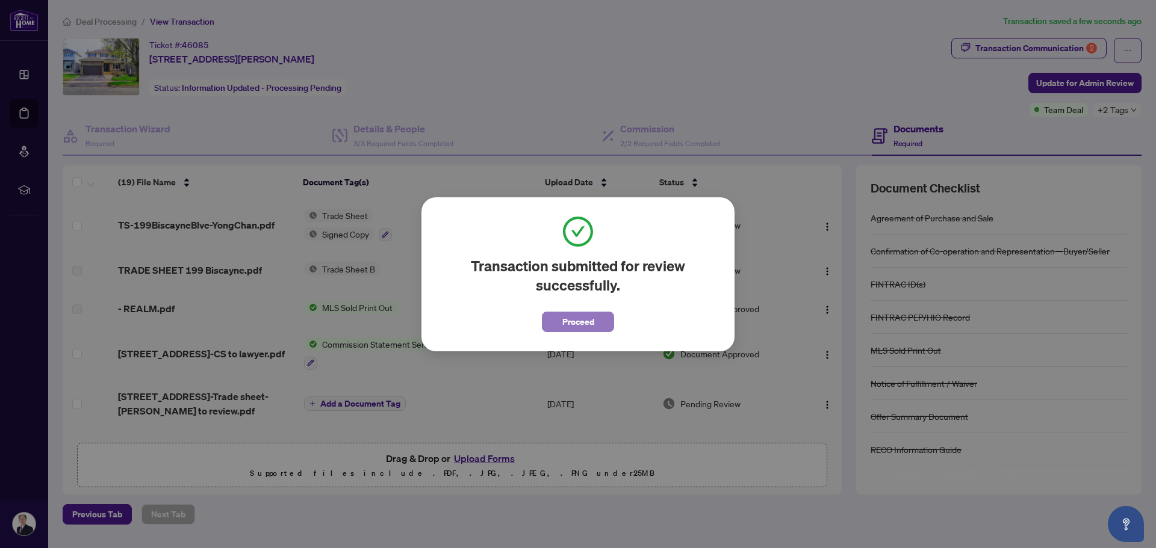
click at [567, 323] on span "Proceed" at bounding box center [578, 321] width 32 height 19
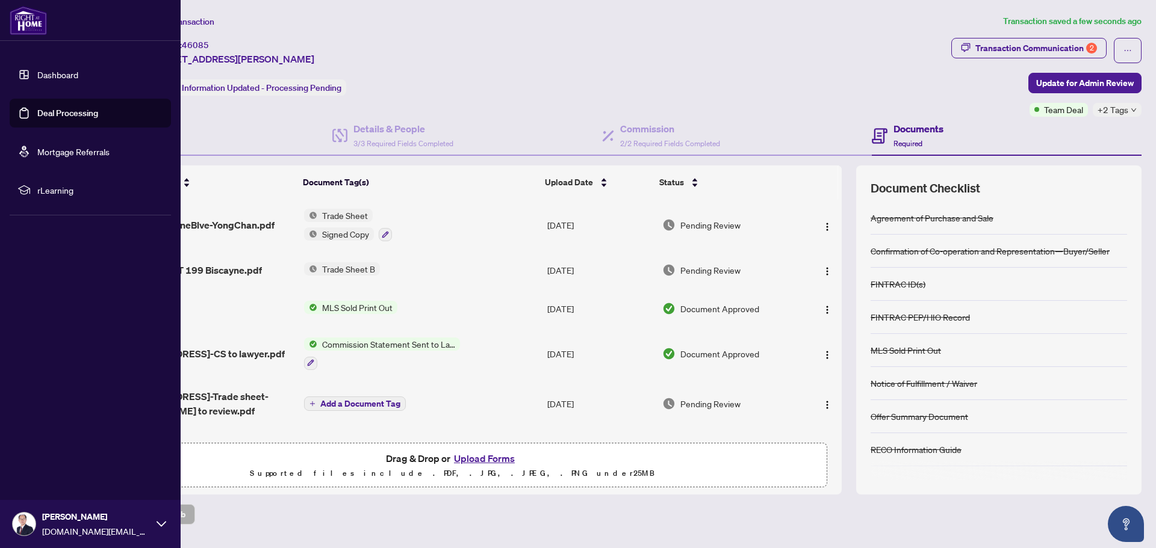
click at [58, 112] on link "Deal Processing" at bounding box center [67, 113] width 61 height 11
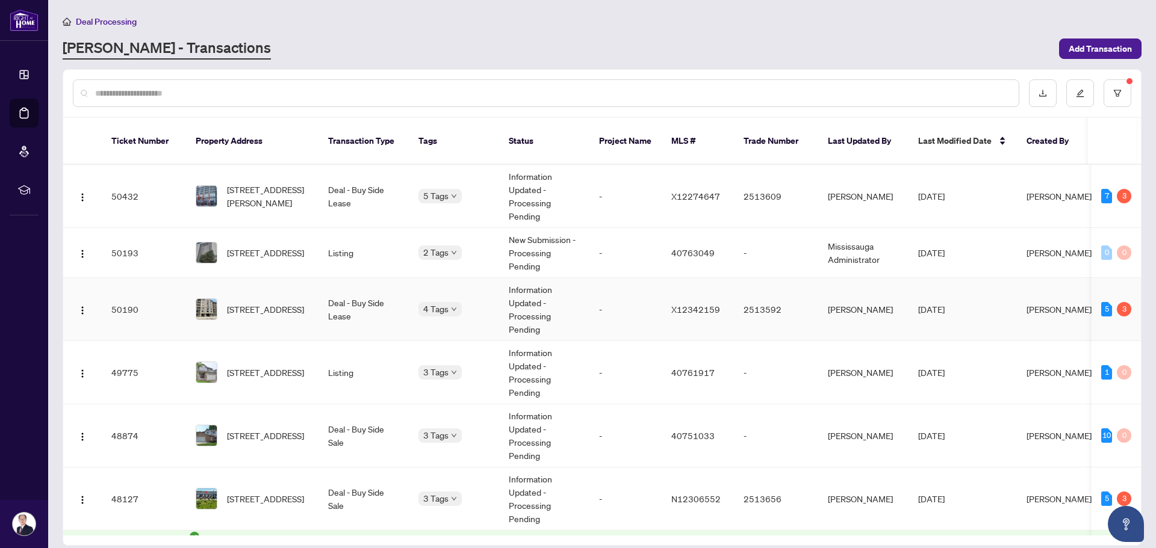
click at [272, 303] on span "[STREET_ADDRESS]" at bounding box center [265, 309] width 77 height 13
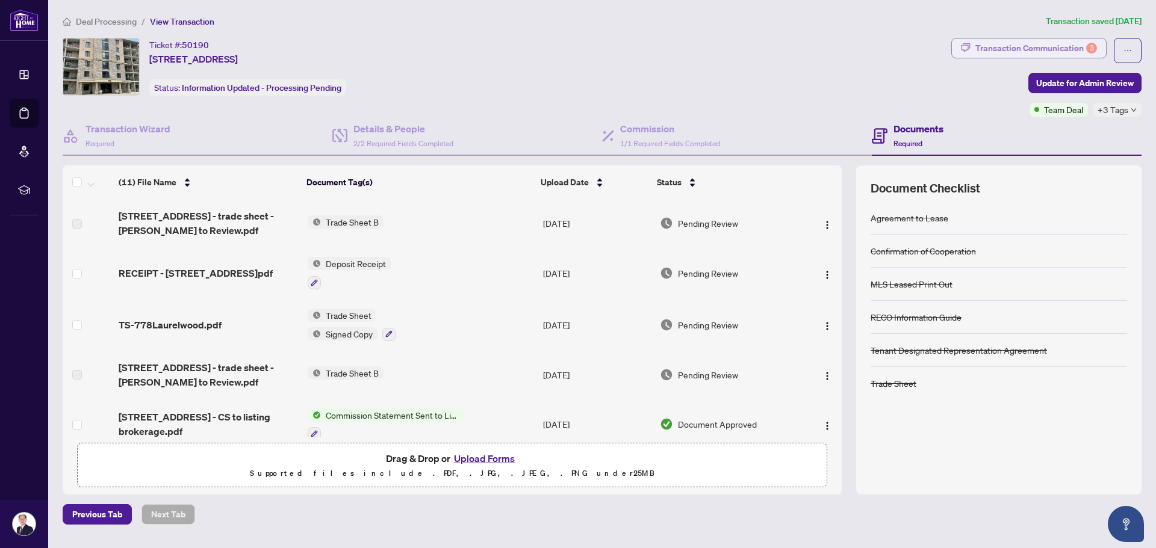
click at [1043, 52] on div "Transaction Communication 3" at bounding box center [1036, 48] width 122 height 19
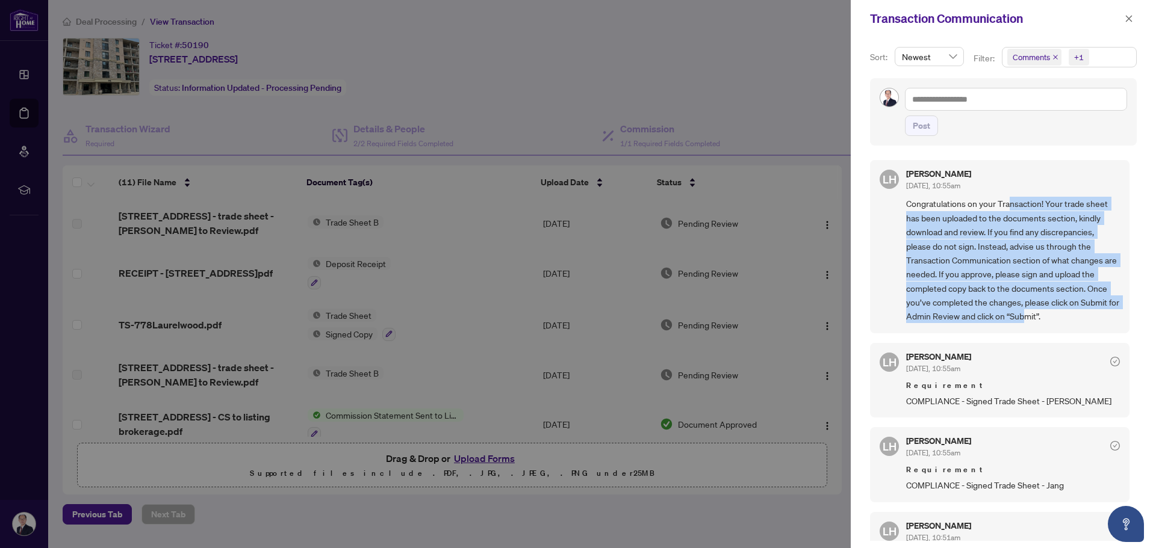
drag, startPoint x: 1011, startPoint y: 205, endPoint x: 1036, endPoint y: 319, distance: 117.1
click at [1036, 319] on span "Congratulations on your Transaction! Your trade sheet has been uploaded to the …" at bounding box center [1013, 260] width 214 height 126
click at [1131, 20] on icon "close" at bounding box center [1128, 18] width 8 height 8
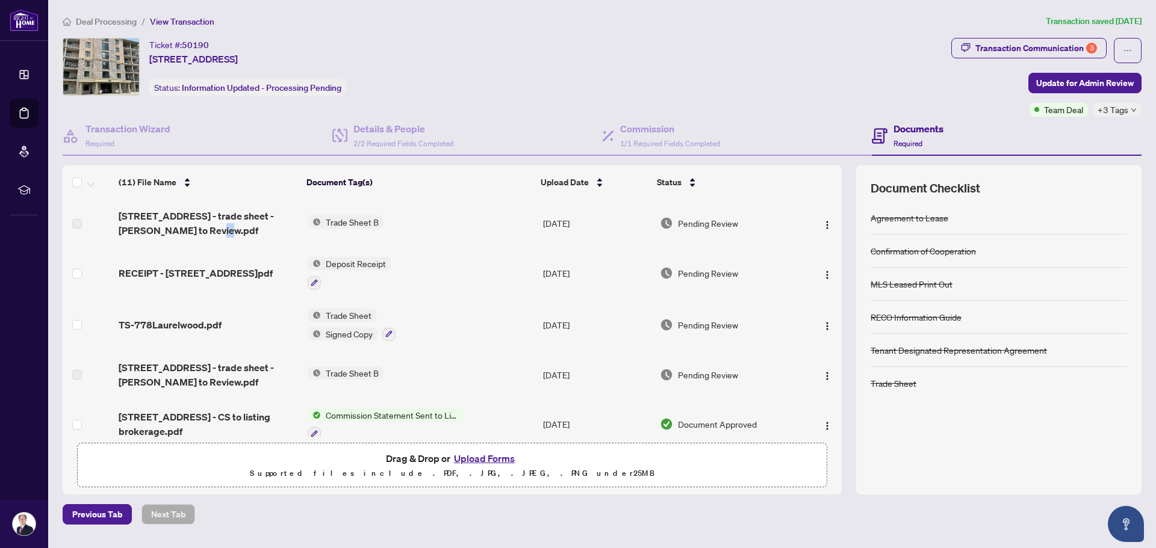
drag, startPoint x: 206, startPoint y: 228, endPoint x: 215, endPoint y: 238, distance: 13.6
click at [215, 238] on td "[STREET_ADDRESS] - trade sheet - [PERSON_NAME] to Review.pdf" at bounding box center [208, 223] width 188 height 48
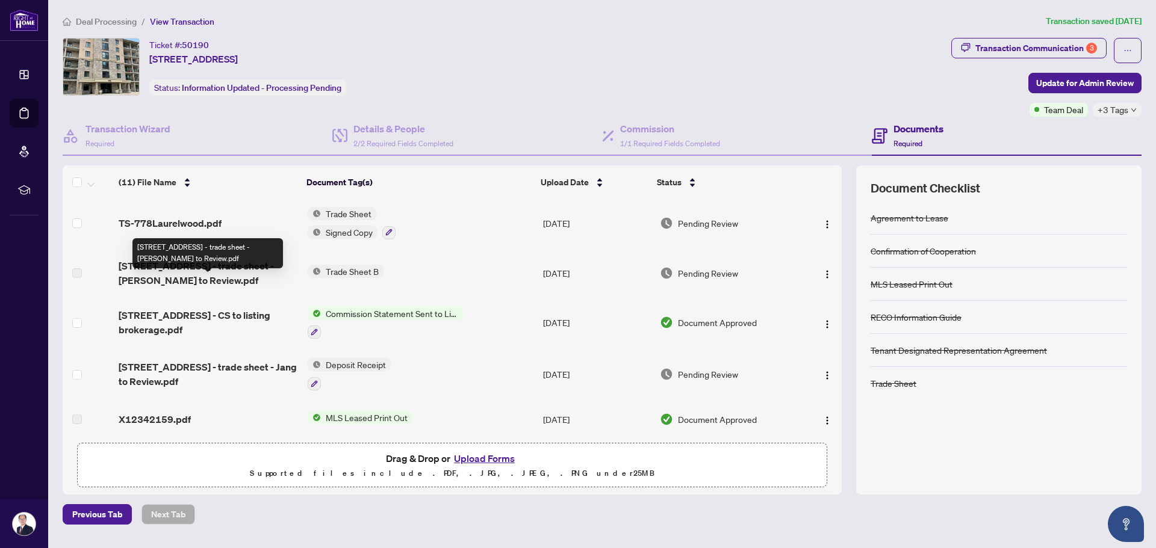
scroll to position [120, 0]
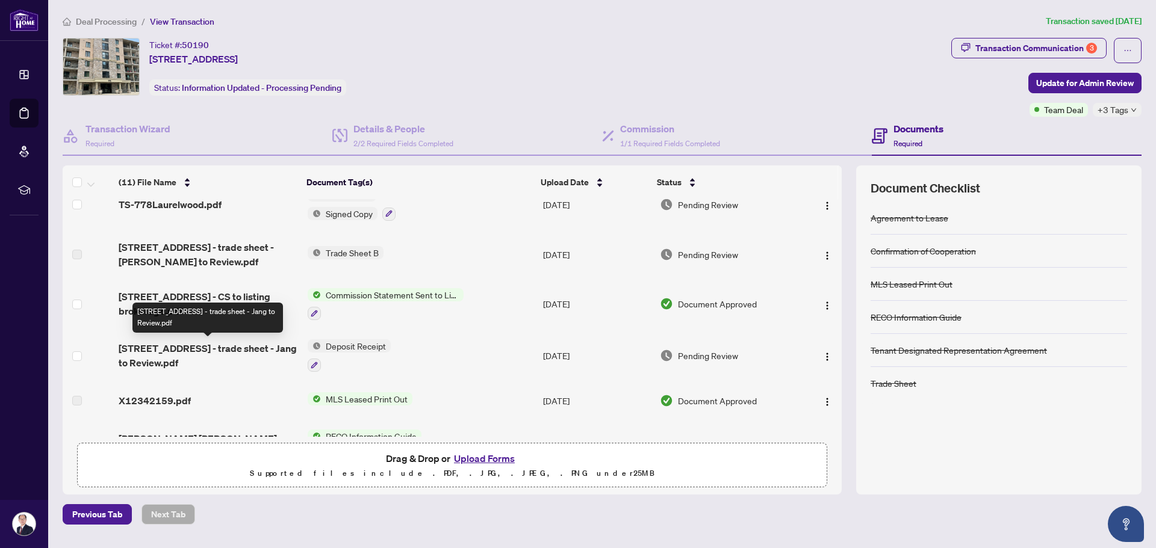
click at [217, 349] on span "[STREET_ADDRESS] - trade sheet - Jang to Review.pdf" at bounding box center [208, 355] width 179 height 29
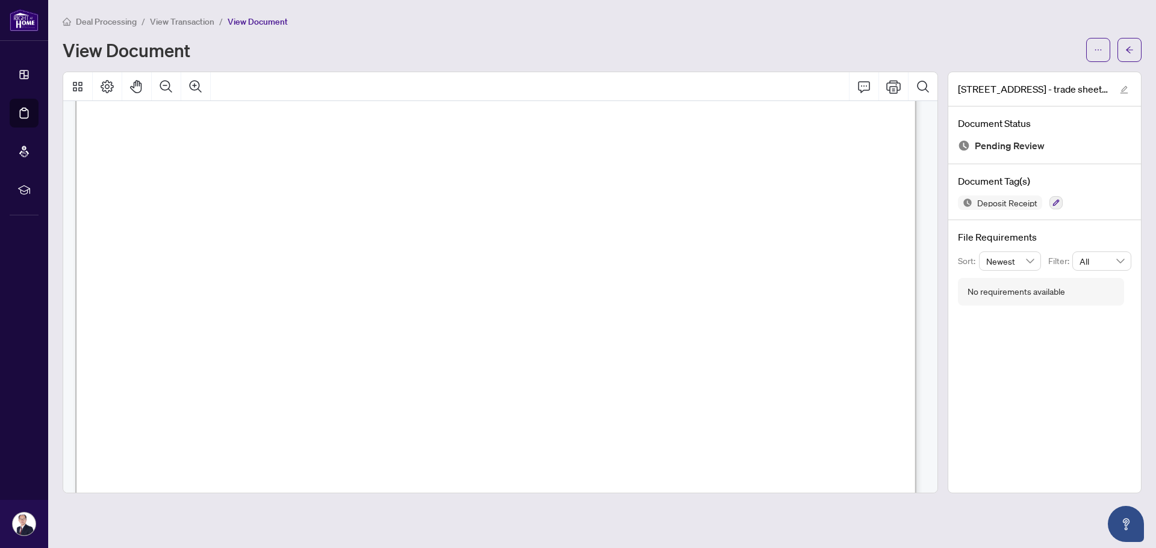
scroll to position [241, 0]
click at [1103, 49] on button "button" at bounding box center [1098, 50] width 24 height 24
click at [1050, 75] on span "Download" at bounding box center [1054, 75] width 91 height 13
click at [1121, 54] on button "button" at bounding box center [1129, 50] width 24 height 24
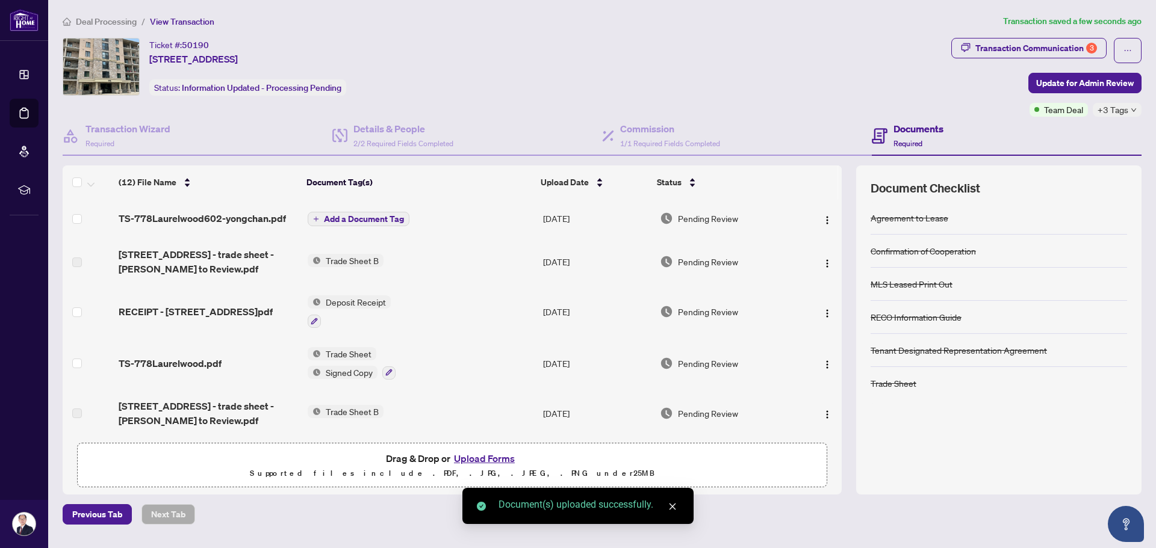
click at [370, 212] on button "Add a Document Tag" at bounding box center [359, 219] width 102 height 14
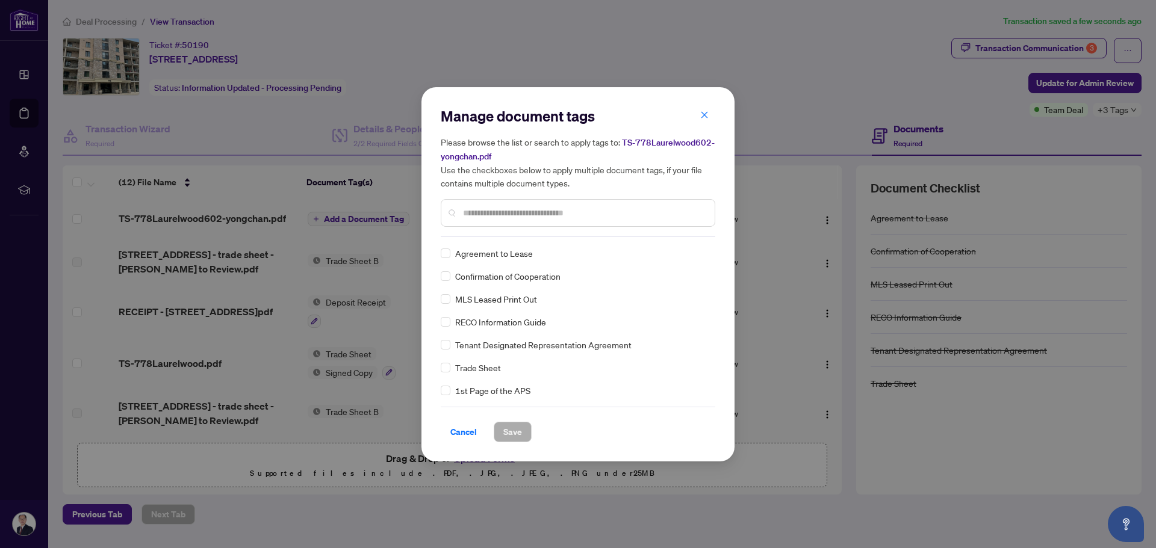
click at [465, 212] on input "text" at bounding box center [584, 212] width 242 height 13
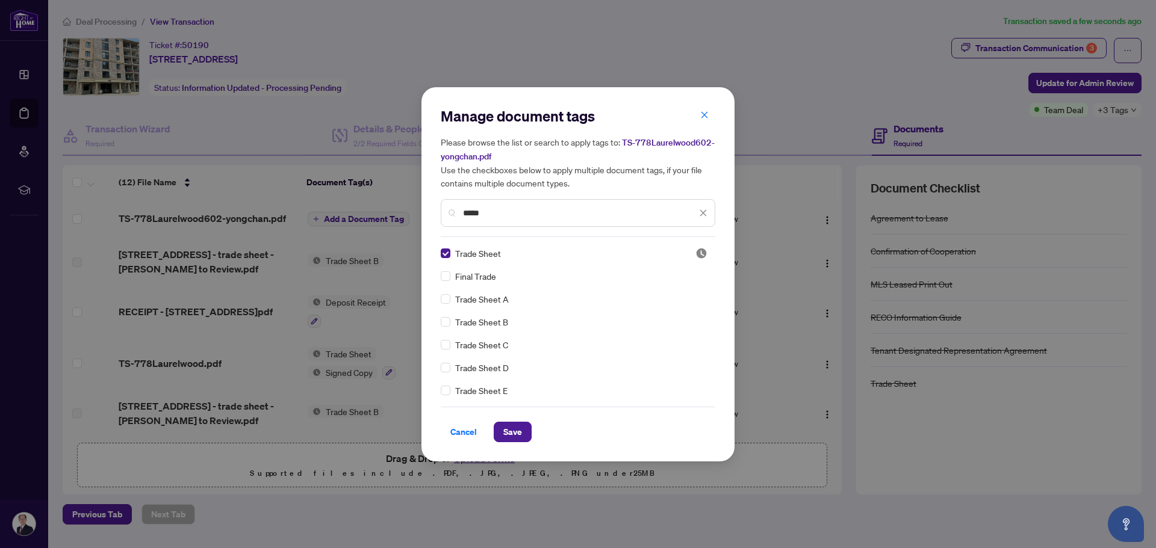
drag, startPoint x: 499, startPoint y: 214, endPoint x: 433, endPoint y: 218, distance: 65.7
click at [433, 218] on div "Manage document tags Please browse the list or search to apply tags to: TS-778L…" at bounding box center [577, 274] width 313 height 374
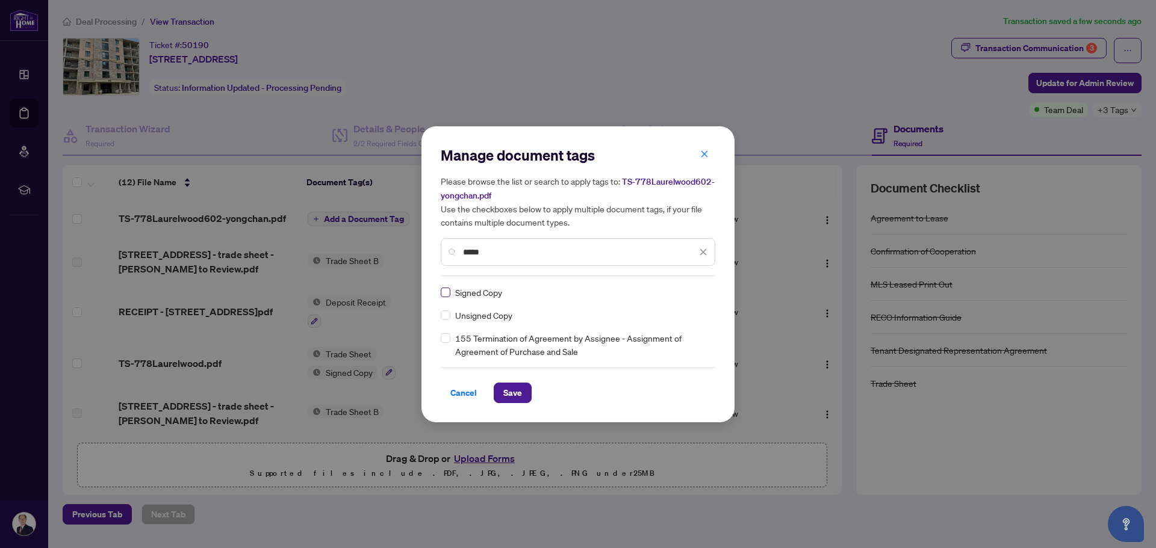
type input "*****"
click at [500, 393] on button "Save" at bounding box center [513, 393] width 38 height 20
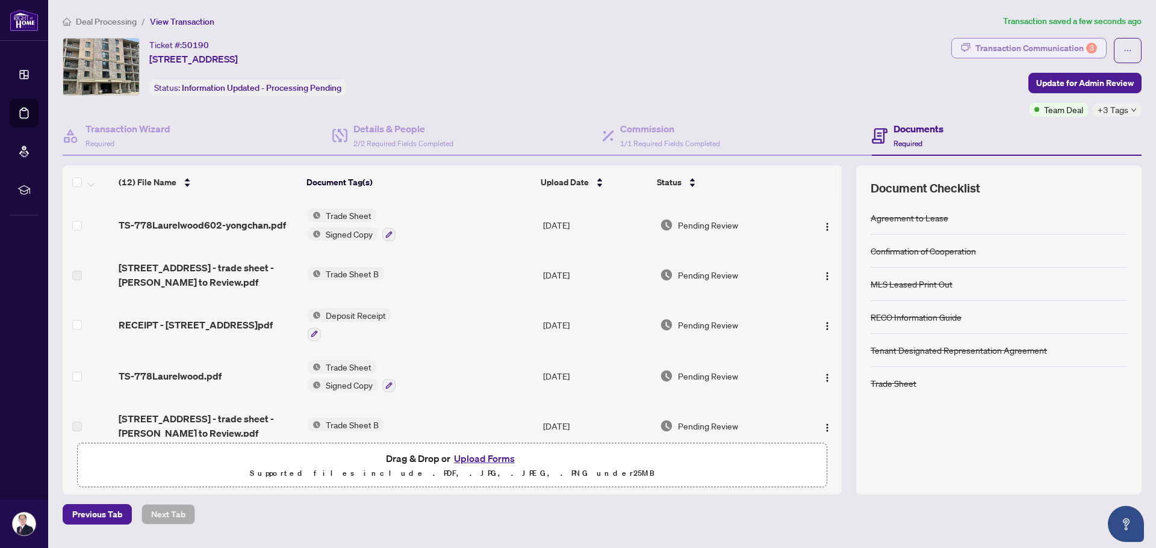
click at [1011, 48] on div "Transaction Communication 3" at bounding box center [1036, 48] width 122 height 19
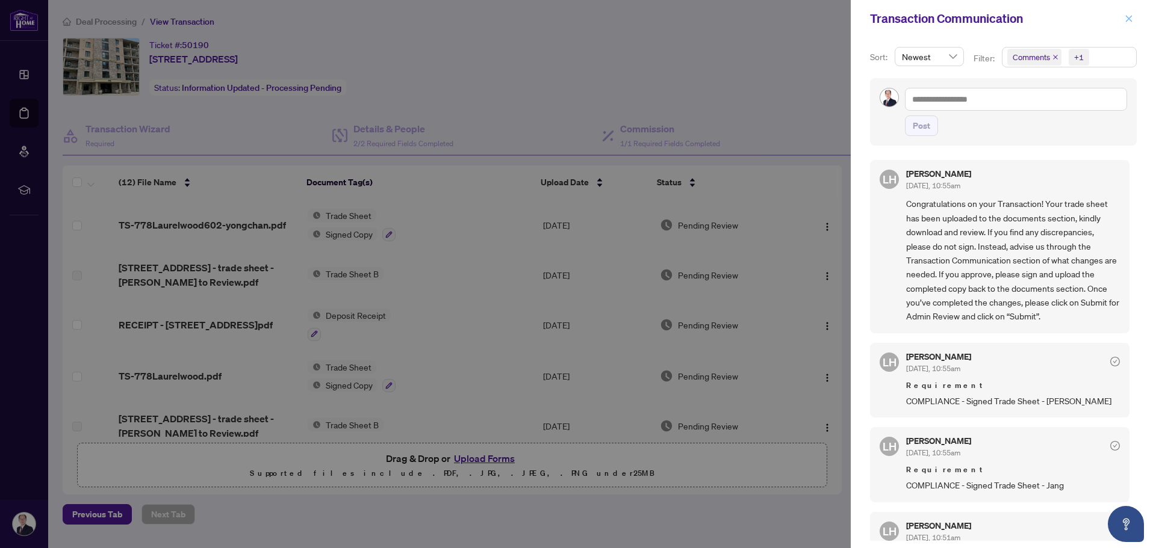
click at [1124, 19] on button "button" at bounding box center [1129, 18] width 16 height 14
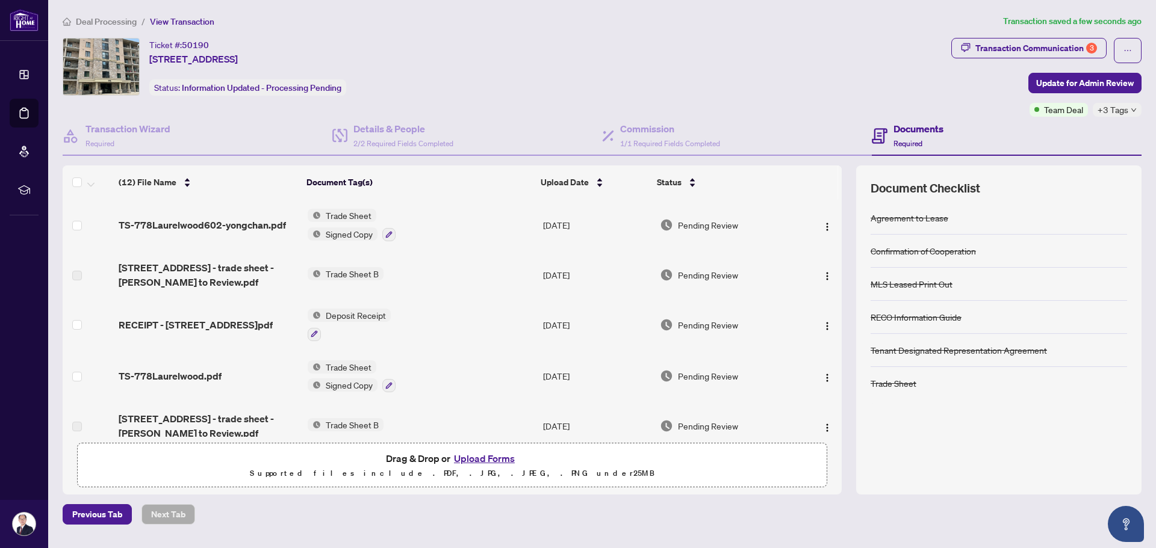
scroll to position [60, 0]
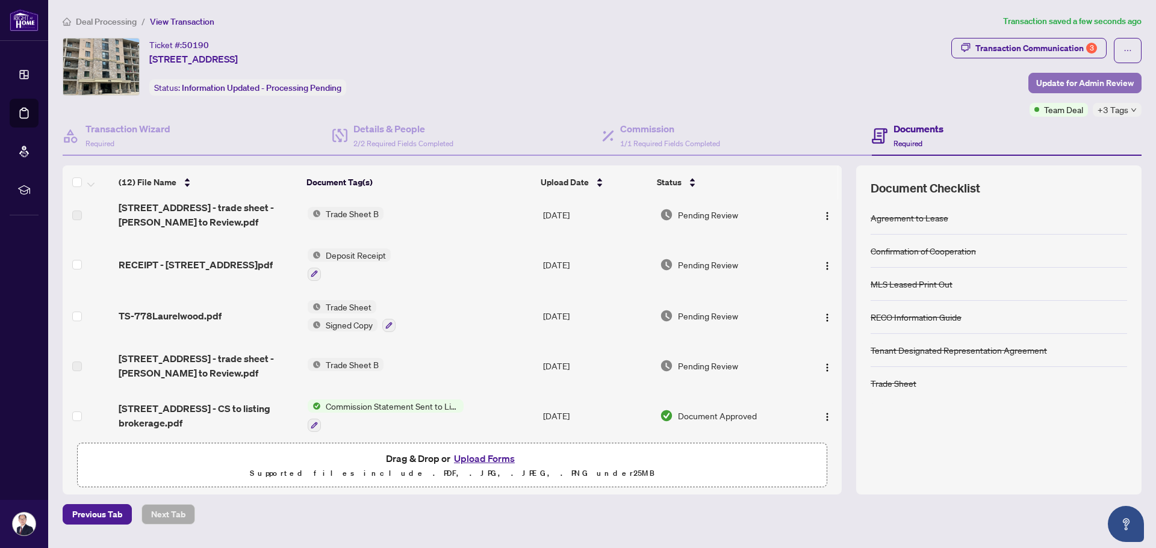
click at [1089, 81] on span "Update for Admin Review" at bounding box center [1085, 82] width 98 height 19
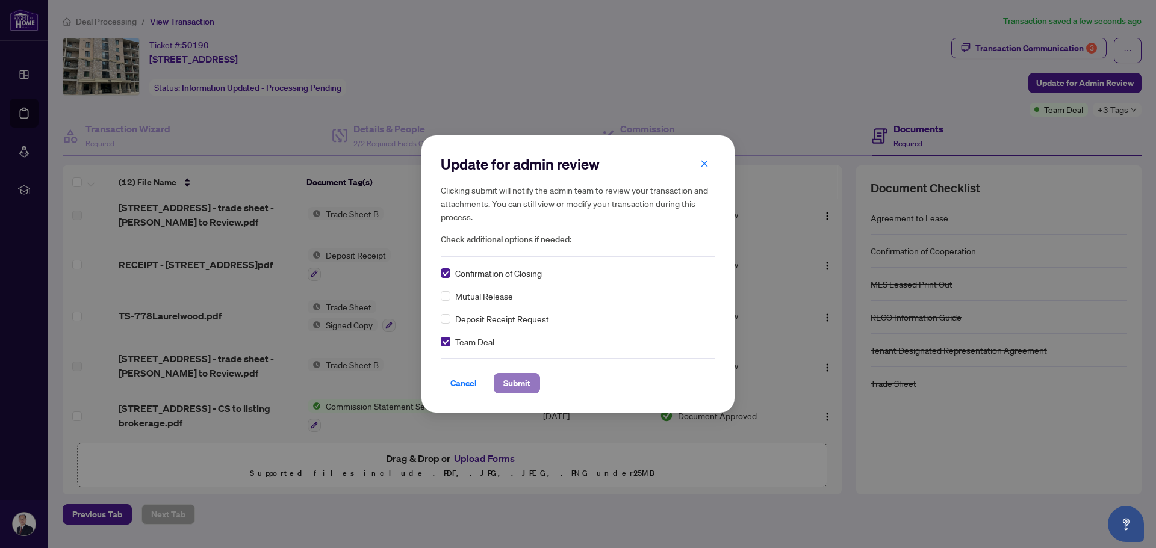
click at [521, 388] on span "Submit" at bounding box center [516, 383] width 27 height 19
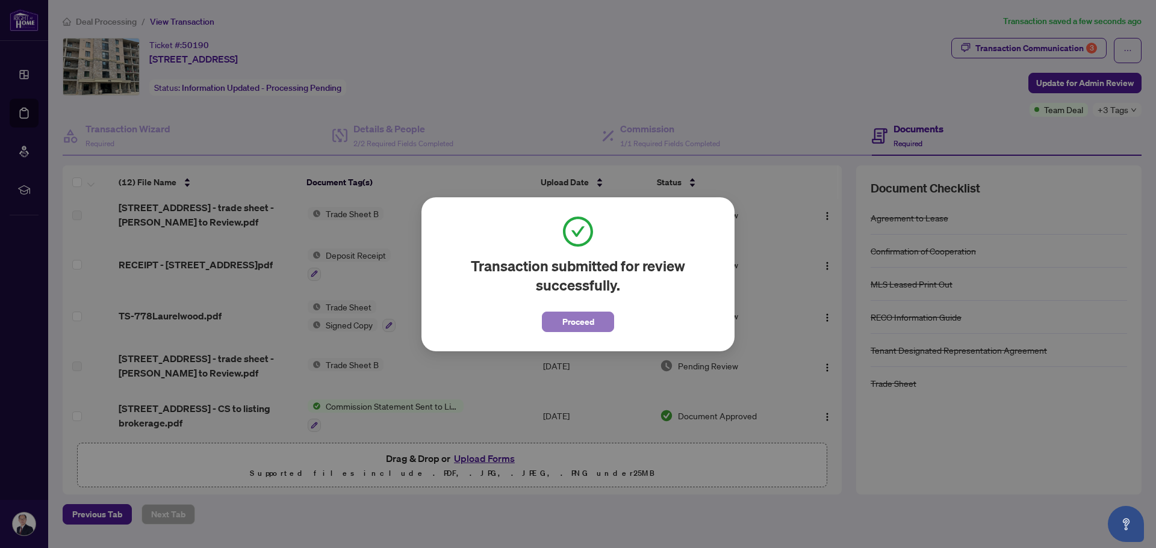
click at [573, 321] on span "Proceed" at bounding box center [578, 321] width 32 height 19
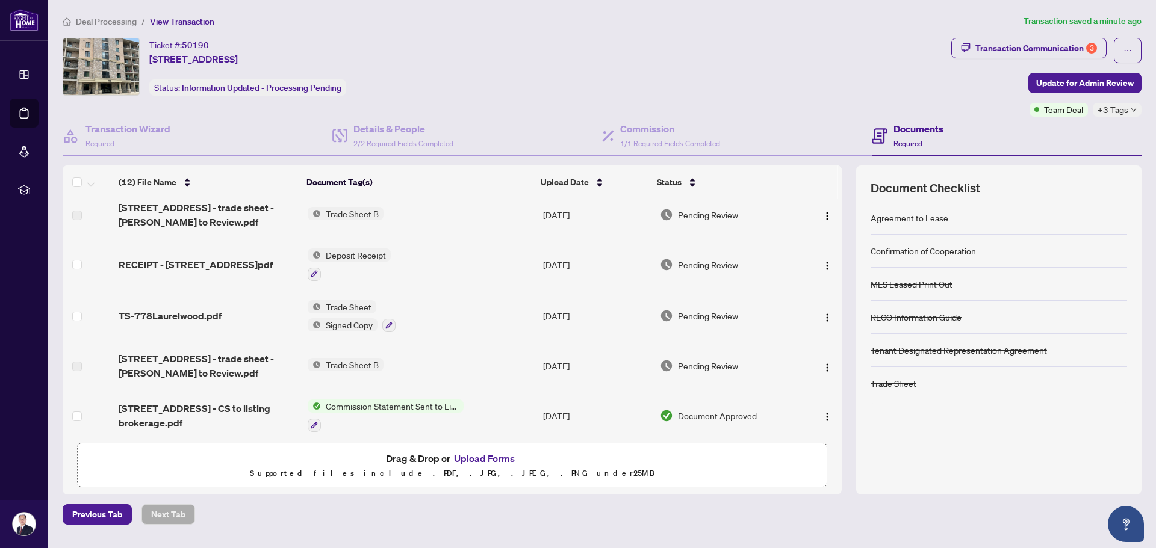
click at [810, 60] on div "Ticket #: 50190 [STREET_ADDRESS] Status: Information Updated - Processing Pendi…" at bounding box center [505, 67] width 884 height 58
click at [1058, 80] on span "Update for Admin Review" at bounding box center [1085, 82] width 98 height 19
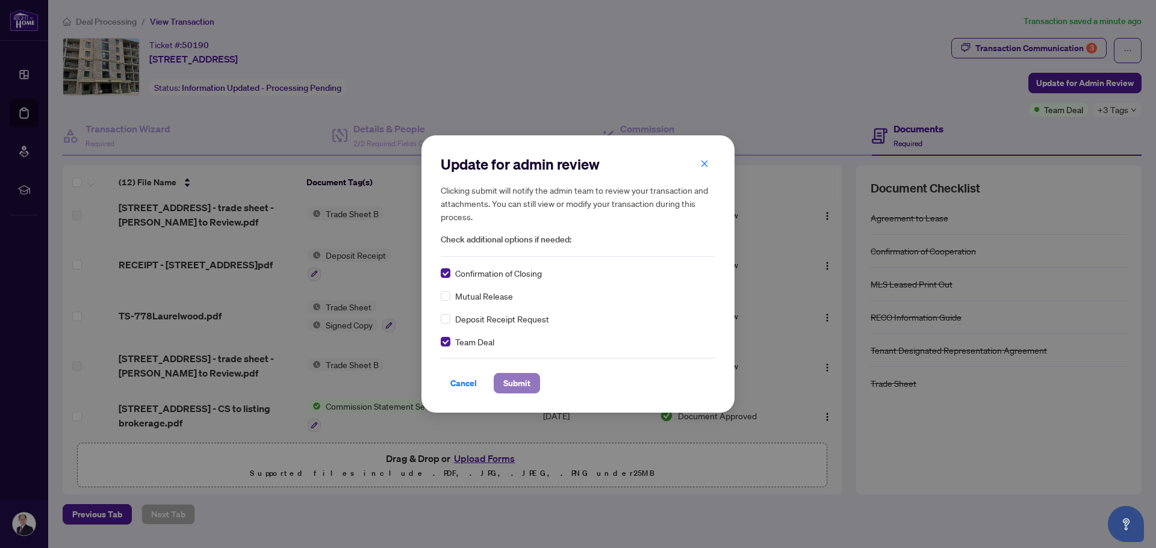
click at [500, 386] on button "Submit" at bounding box center [517, 383] width 46 height 20
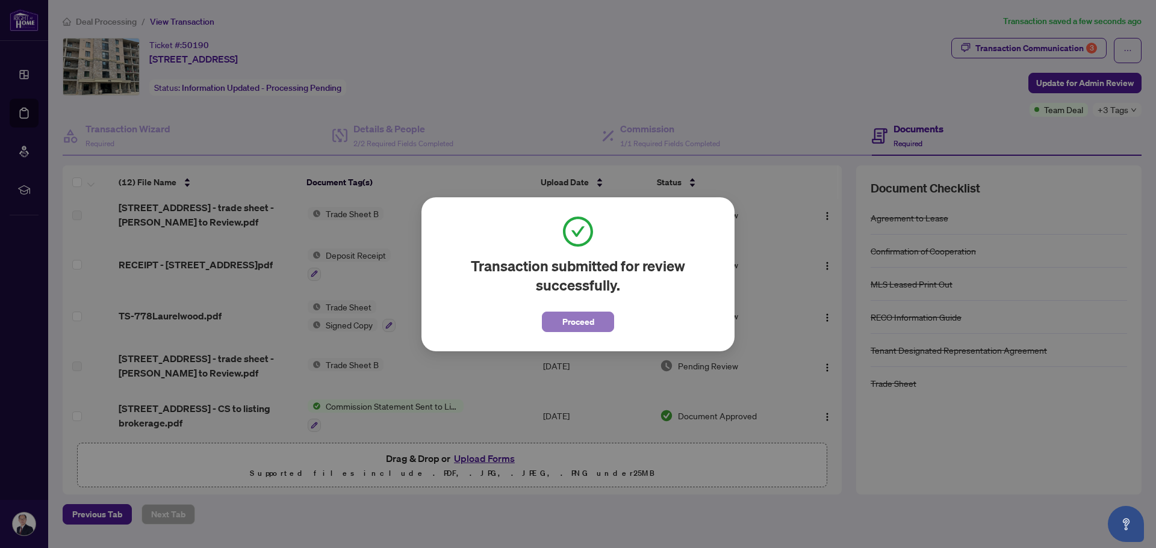
click at [584, 324] on span "Proceed" at bounding box center [578, 321] width 32 height 19
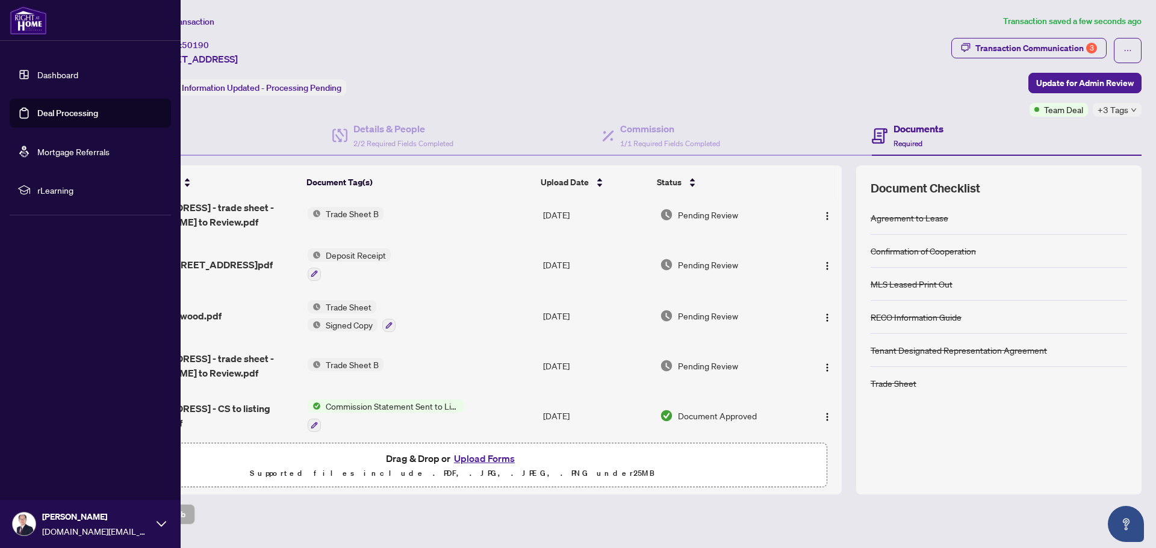
click at [45, 114] on link "Deal Processing" at bounding box center [67, 113] width 61 height 11
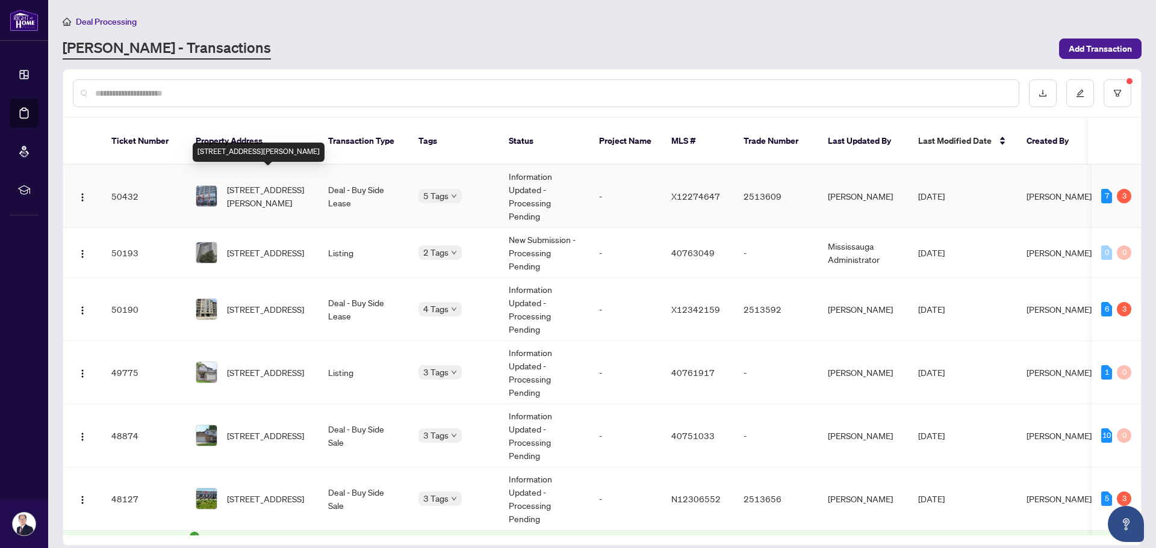
click at [288, 185] on span "[STREET_ADDRESS][PERSON_NAME]" at bounding box center [268, 196] width 82 height 26
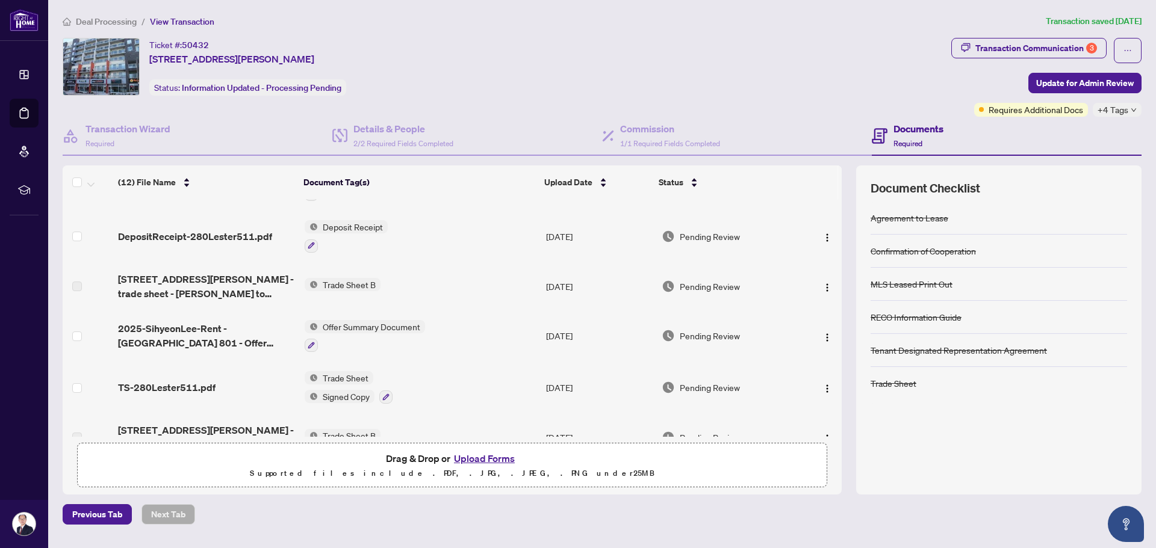
scroll to position [60, 0]
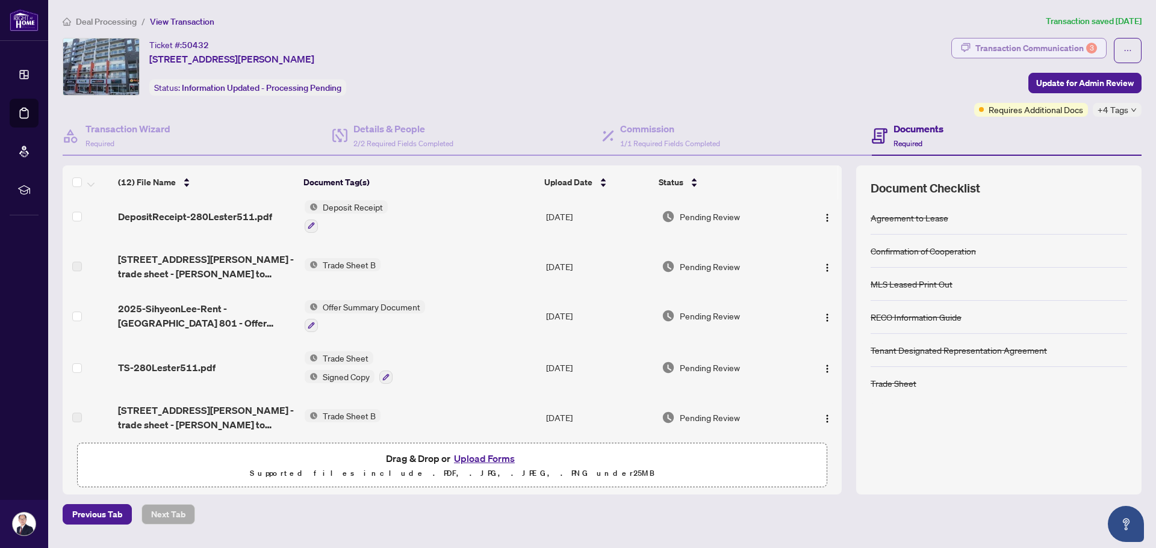
click at [1041, 47] on div "Transaction Communication 3" at bounding box center [1036, 48] width 122 height 19
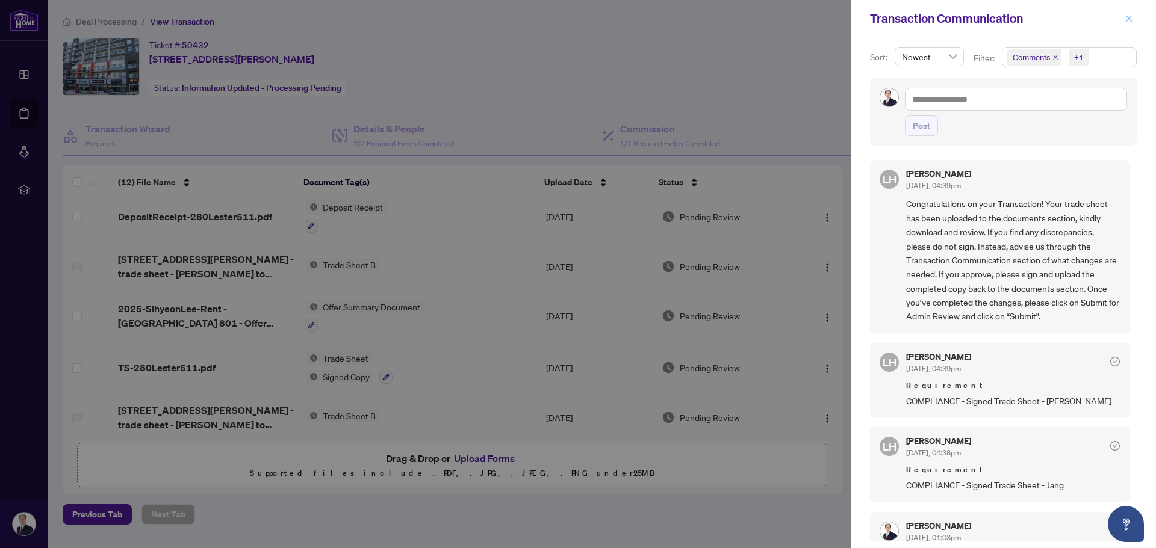
click at [1131, 23] on span "button" at bounding box center [1128, 18] width 8 height 19
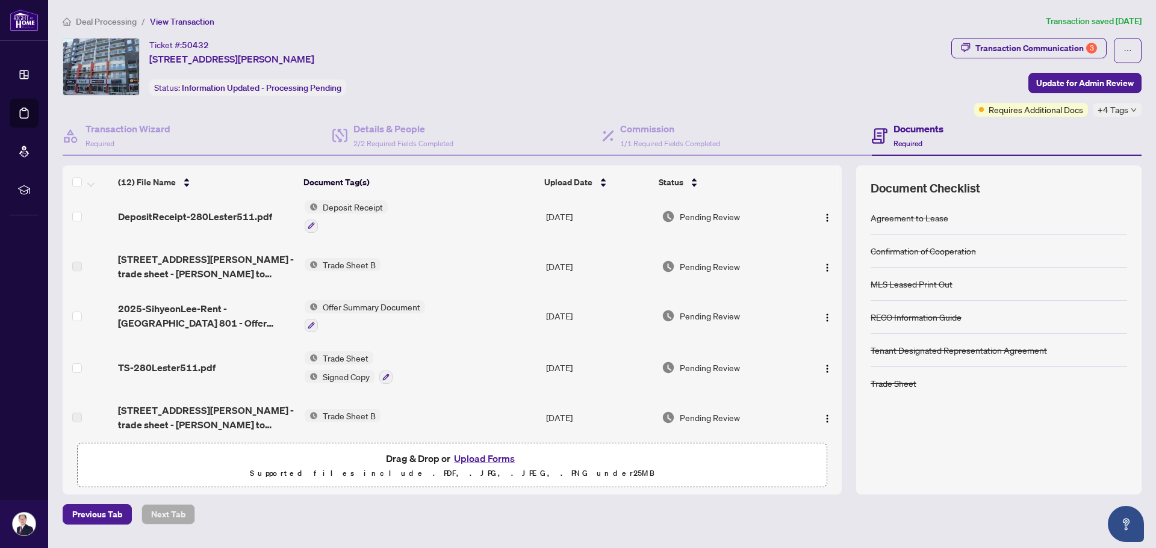
click at [859, 95] on div "Ticket #: 50432 [STREET_ADDRESS][PERSON_NAME] Status: Information Updated - Pro…" at bounding box center [504, 77] width 888 height 79
click at [1131, 107] on icon "down" at bounding box center [1133, 110] width 6 height 6
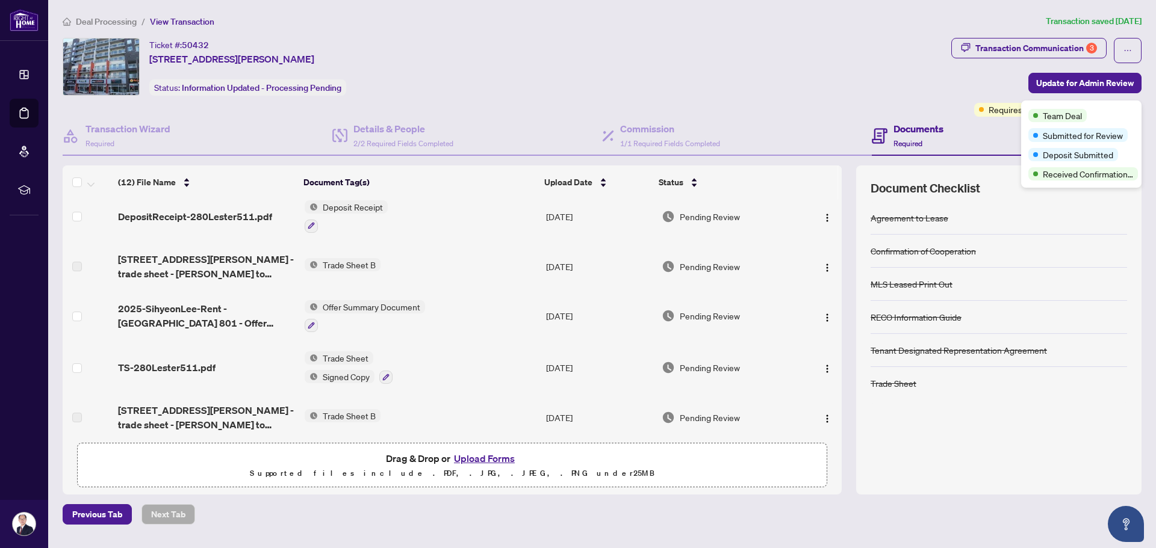
click at [872, 91] on div "Ticket #: 50432 [STREET_ADDRESS][PERSON_NAME] Status: Information Updated - Pro…" at bounding box center [505, 67] width 884 height 58
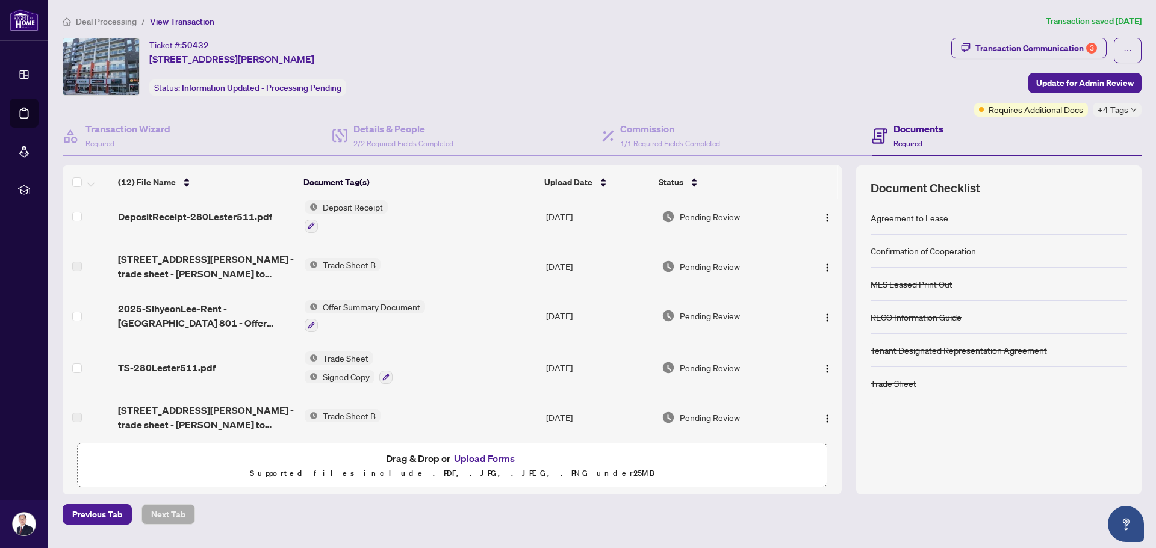
click at [871, 89] on div "Ticket #: 50432 [STREET_ADDRESS][PERSON_NAME] Status: Information Updated - Pro…" at bounding box center [505, 67] width 884 height 58
click at [866, 90] on div "Ticket #: 50432 [STREET_ADDRESS][PERSON_NAME] Status: Information Updated - Pro…" at bounding box center [505, 67] width 884 height 58
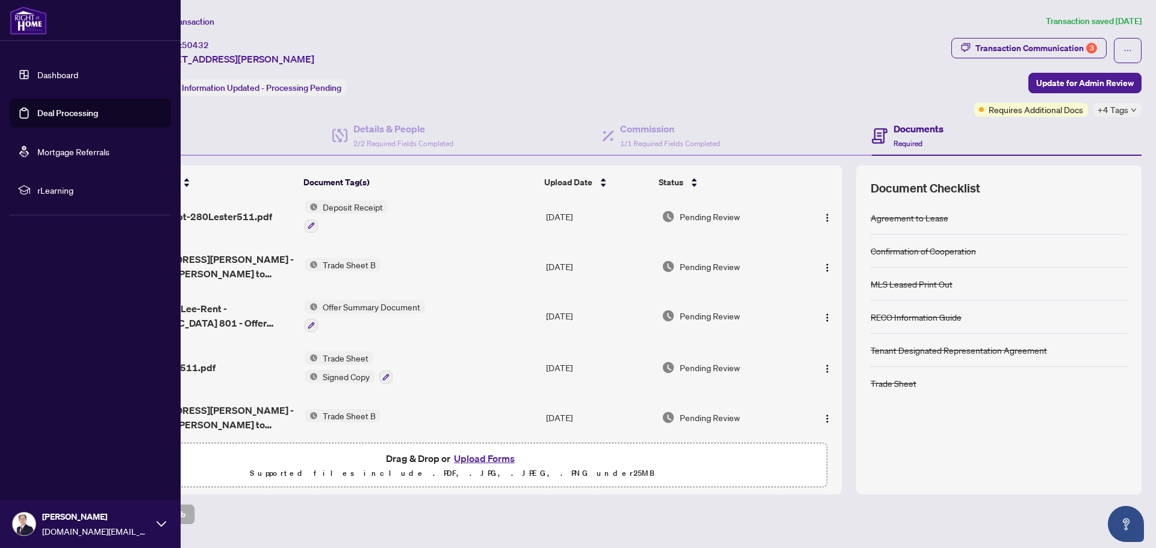
click at [39, 115] on link "Deal Processing" at bounding box center [67, 113] width 61 height 11
